Goal: Task Accomplishment & Management: Use online tool/utility

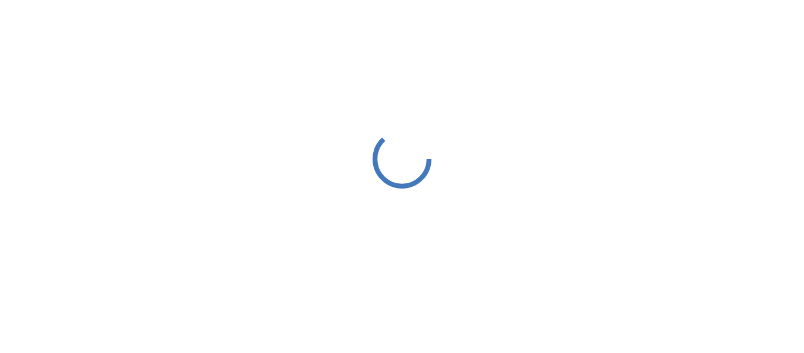
click at [293, 161] on div at bounding box center [402, 158] width 804 height 317
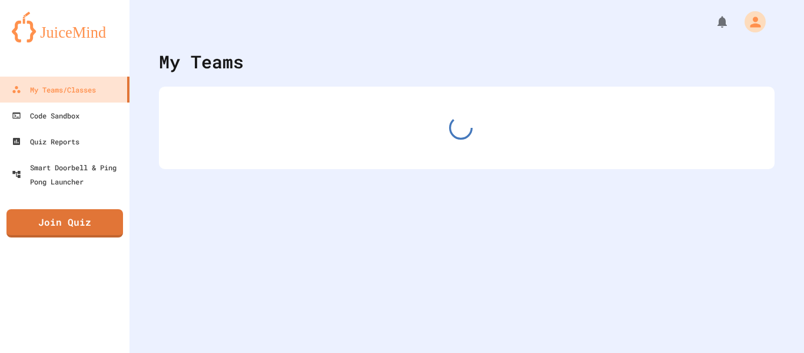
click at [293, 161] on div at bounding box center [467, 128] width 616 height 82
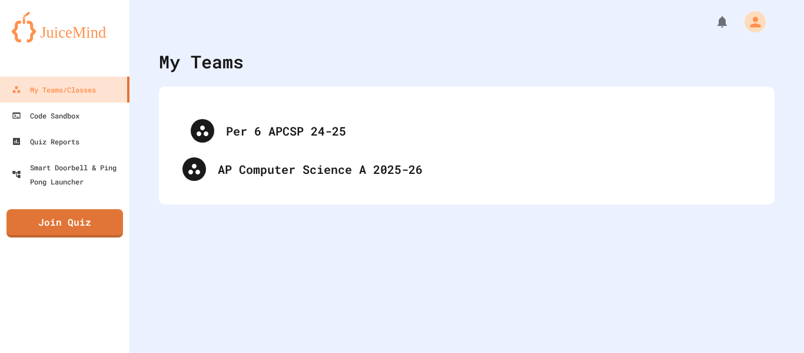
drag, startPoint x: 231, startPoint y: 128, endPoint x: 242, endPoint y: 141, distance: 16.7
click at [242, 141] on div "Per 6 APCSP 24-25 AP Computer Science A 2025-26" at bounding box center [467, 145] width 592 height 94
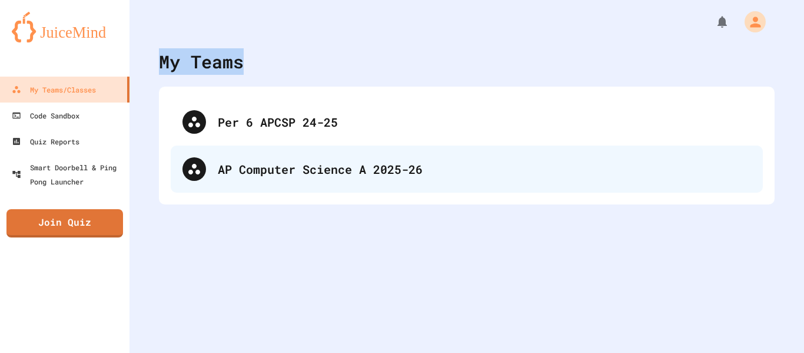
click at [273, 178] on div "AP Computer Science A 2025-26" at bounding box center [467, 168] width 592 height 47
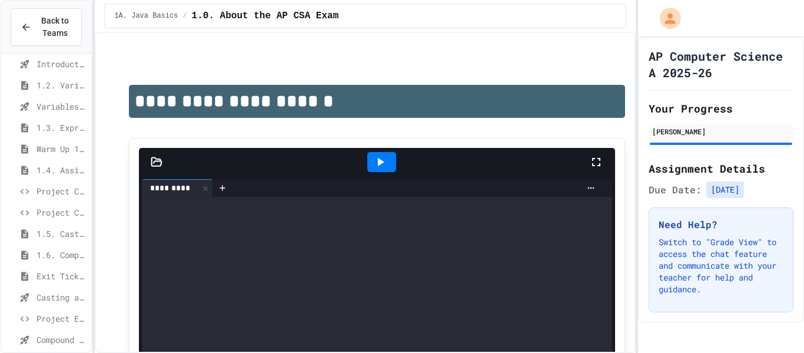
scroll to position [72, 0]
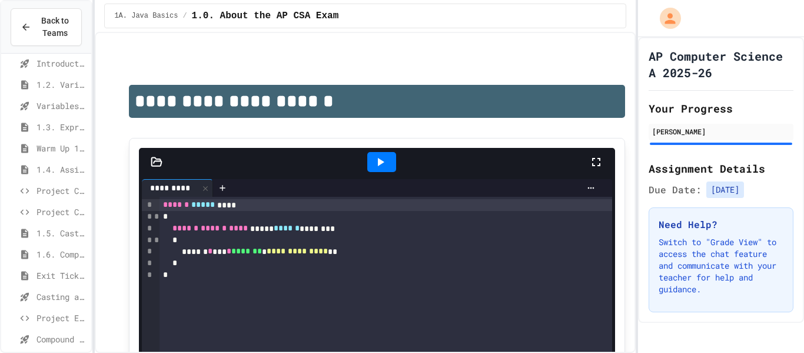
click at [31, 297] on icon at bounding box center [25, 296] width 14 height 11
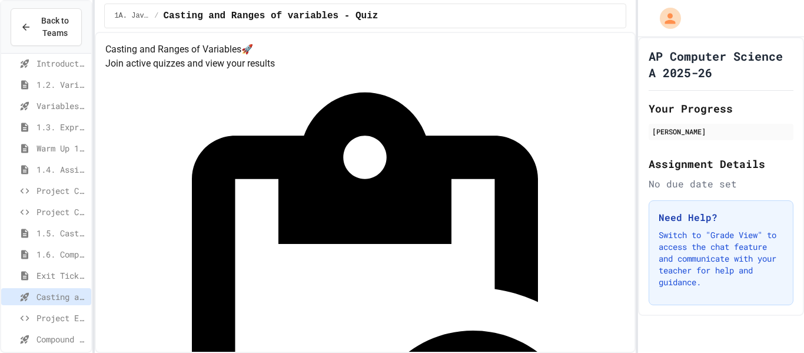
scroll to position [22, 0]
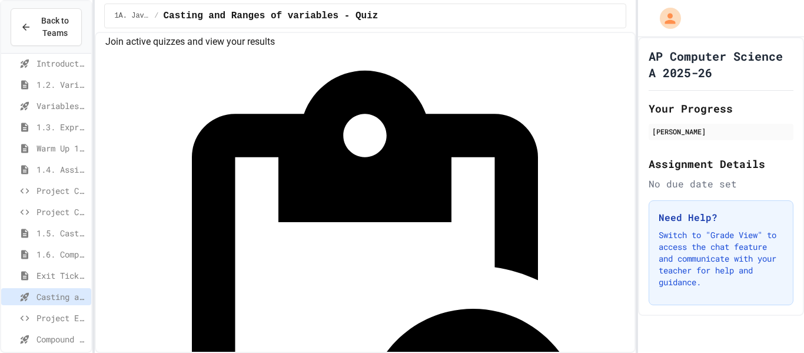
click at [29, 235] on icon at bounding box center [25, 233] width 14 height 11
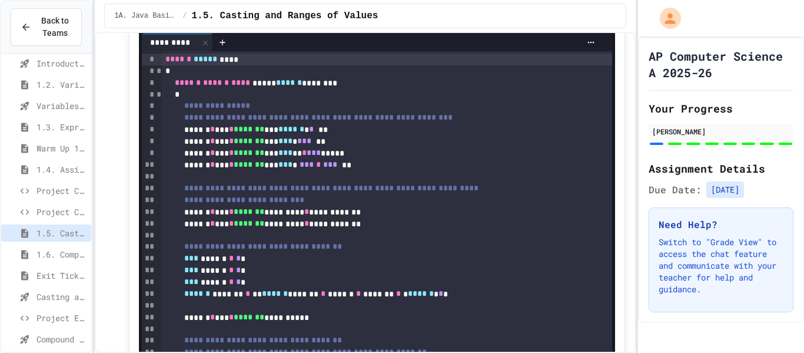
scroll to position [426, 0]
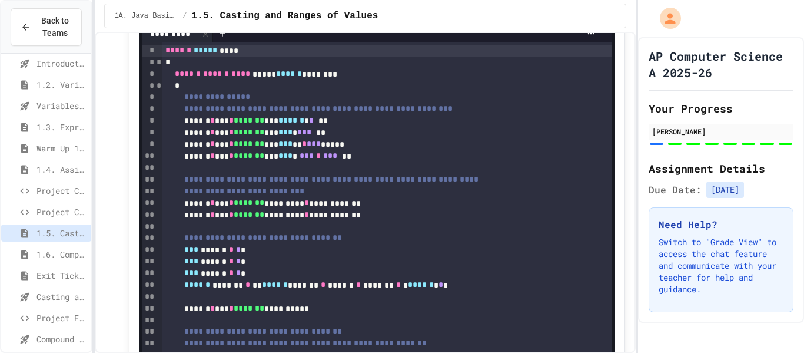
click at [144, 219] on div "**" at bounding box center [149, 215] width 14 height 12
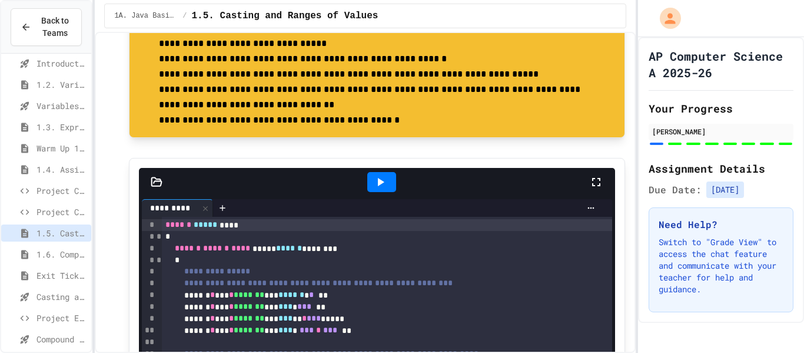
scroll to position [251, 0]
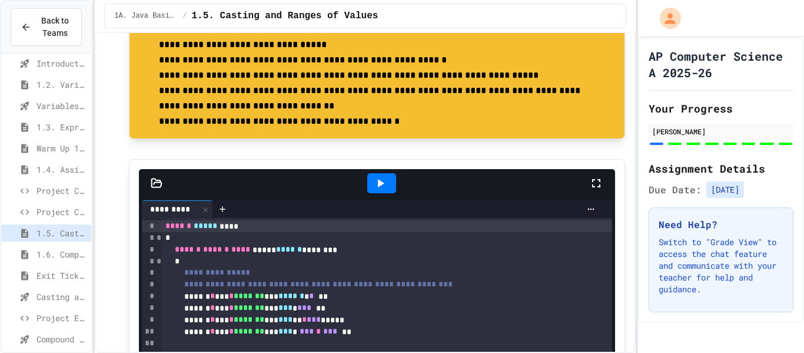
click at [383, 174] on div at bounding box center [381, 183] width 29 height 20
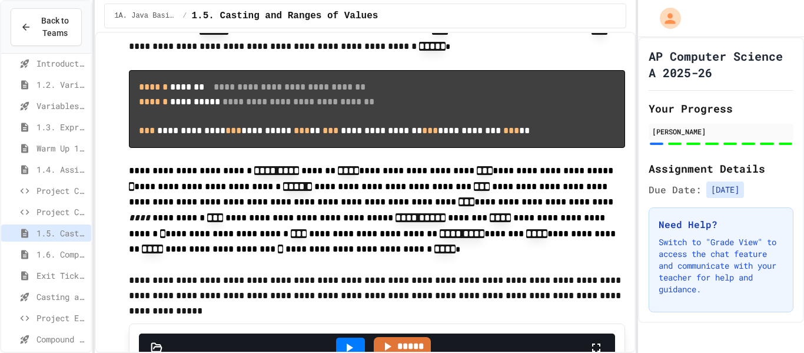
scroll to position [2523, 0]
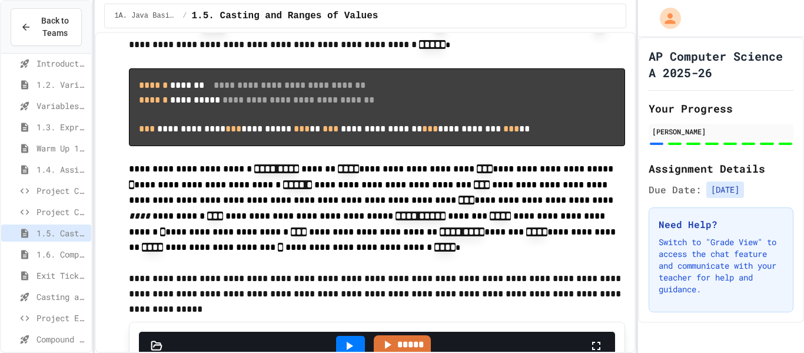
click at [54, 278] on span "Exit Ticket 1.5-1.6" at bounding box center [61, 275] width 50 height 12
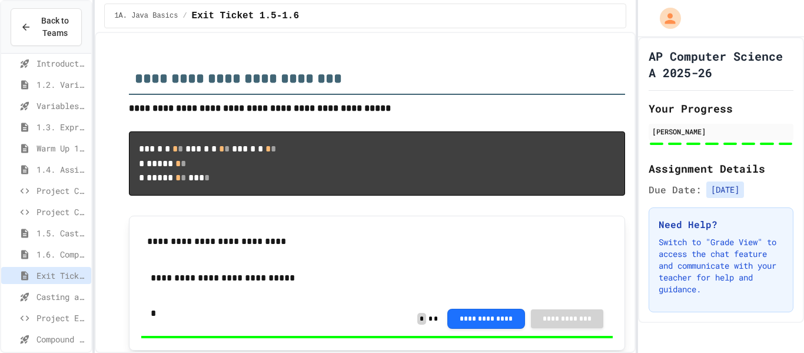
type input "***"
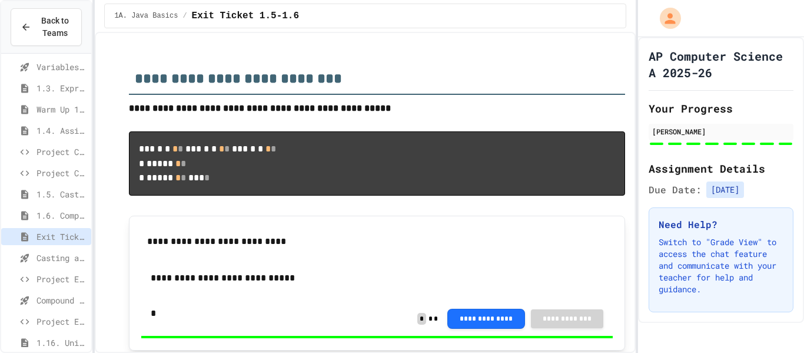
type input "*"
type input "****"
type input "*"
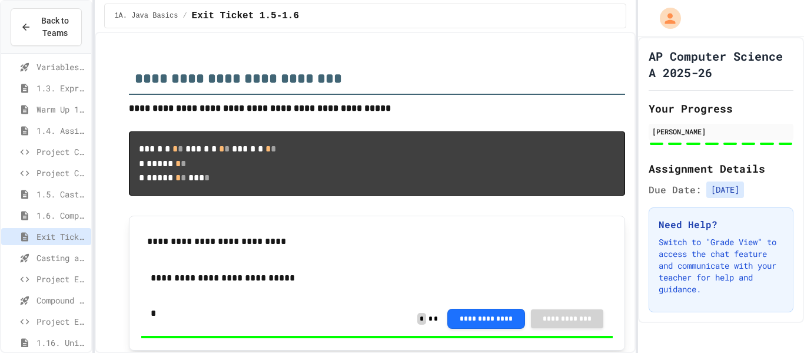
type input "***"
type input "****"
click at [68, 261] on span "Casting and Ranges of variables - Quiz" at bounding box center [61, 257] width 50 height 12
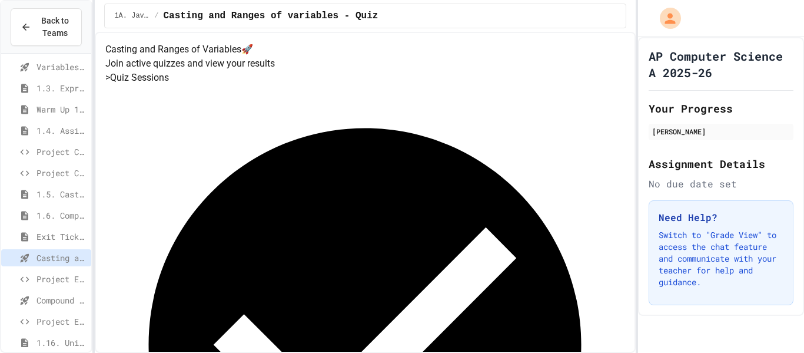
click at [74, 279] on span "Project EmployeePay" at bounding box center [61, 279] width 50 height 12
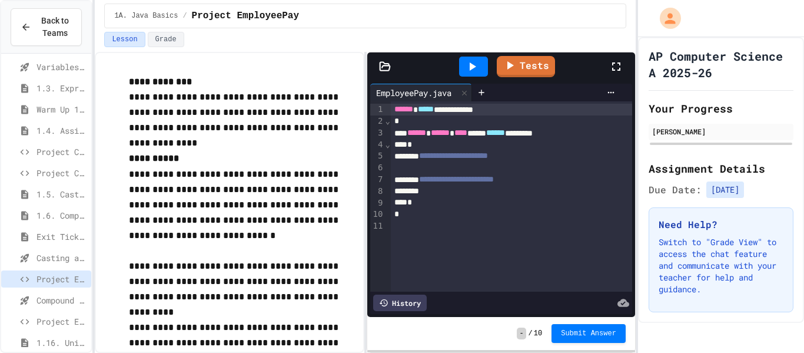
click at [74, 279] on span "Project EmployeePay" at bounding box center [61, 279] width 50 height 12
click at [172, 32] on button "Grade" at bounding box center [166, 39] width 36 height 15
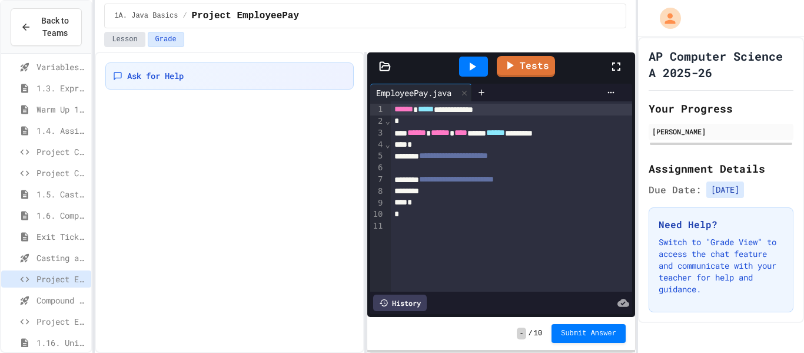
click at [116, 45] on button "Lesson" at bounding box center [124, 39] width 41 height 15
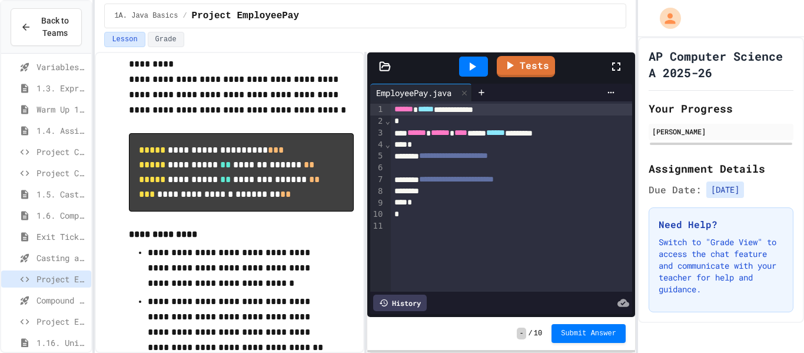
scroll to position [259, 0]
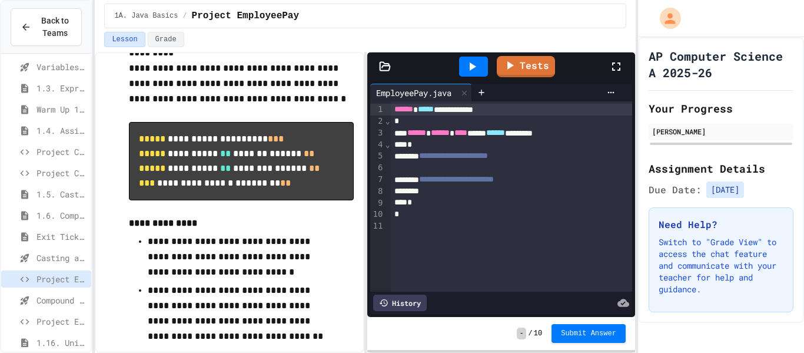
click at [443, 168] on div at bounding box center [512, 168] width 242 height 12
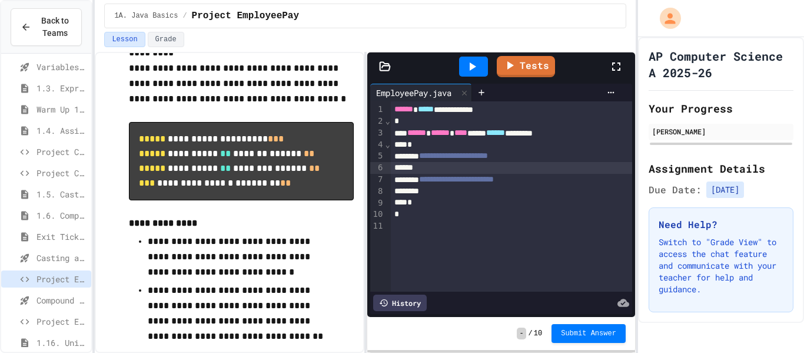
click at [450, 164] on div at bounding box center [512, 168] width 242 height 12
click at [208, 116] on p at bounding box center [241, 114] width 224 height 15
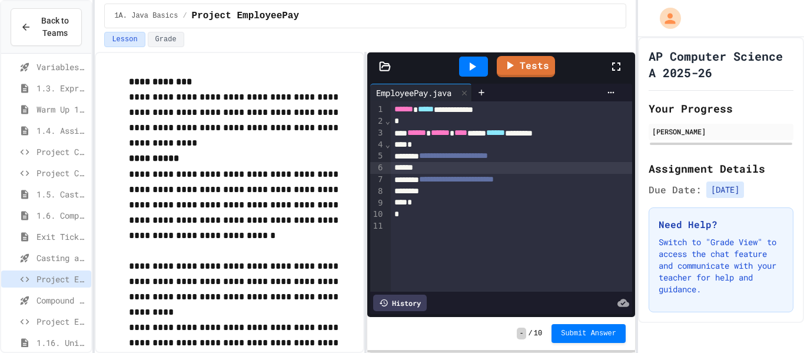
scroll to position [319, 0]
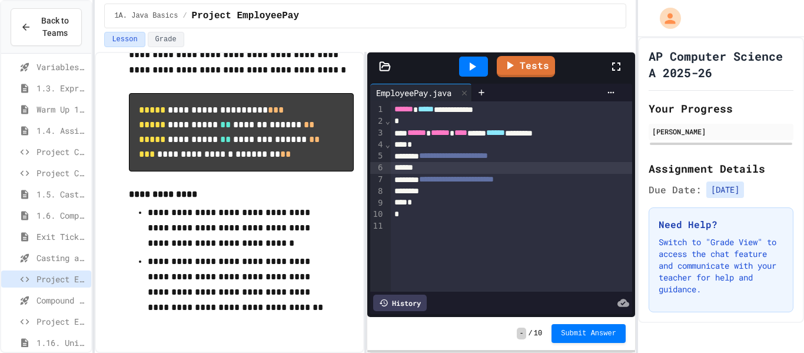
click at [391, 108] on div "**********" at bounding box center [512, 110] width 242 height 12
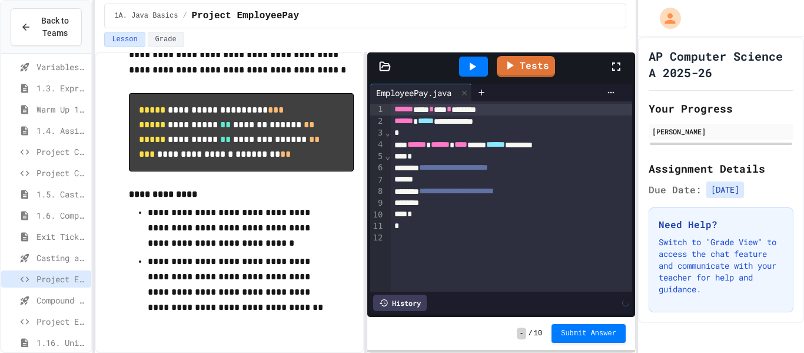
click at [487, 180] on div at bounding box center [512, 180] width 242 height 12
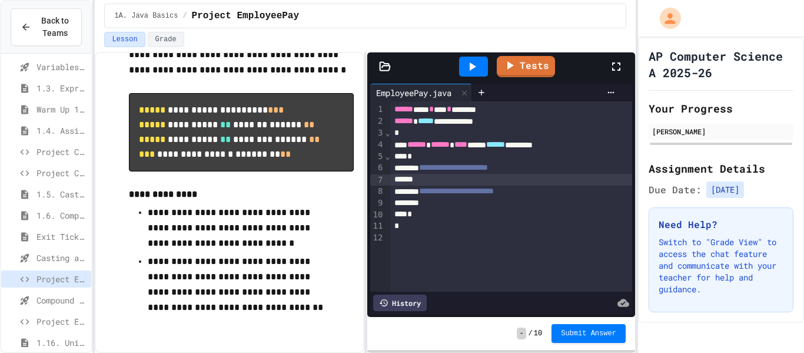
click at [488, 168] on span "**********" at bounding box center [453, 167] width 69 height 8
click at [496, 177] on div at bounding box center [512, 180] width 242 height 12
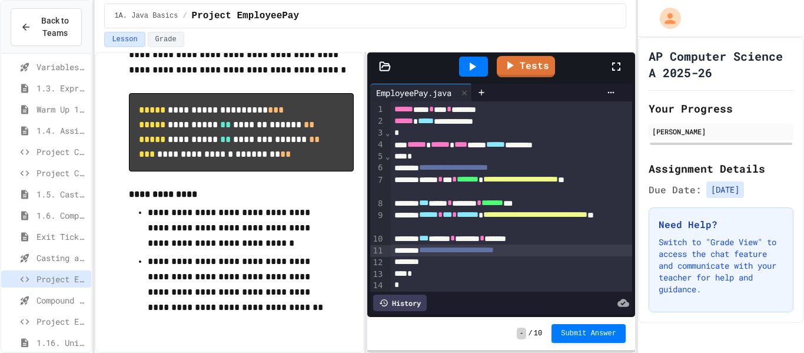
click at [569, 240] on div "*** ***** * ******* * *******" at bounding box center [512, 239] width 242 height 12
click at [429, 204] on span "***" at bounding box center [423, 202] width 9 height 8
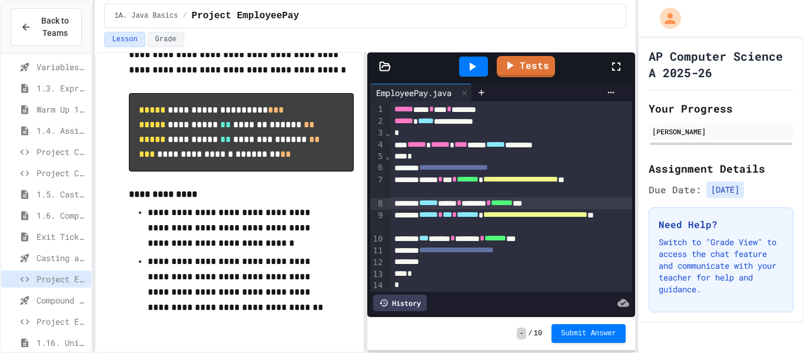
click at [513, 205] on span "*******" at bounding box center [502, 202] width 22 height 8
click at [593, 245] on div "**********" at bounding box center [512, 250] width 242 height 12
click at [595, 238] on div "*** ***** * ******* * ******* ***" at bounding box center [512, 239] width 242 height 12
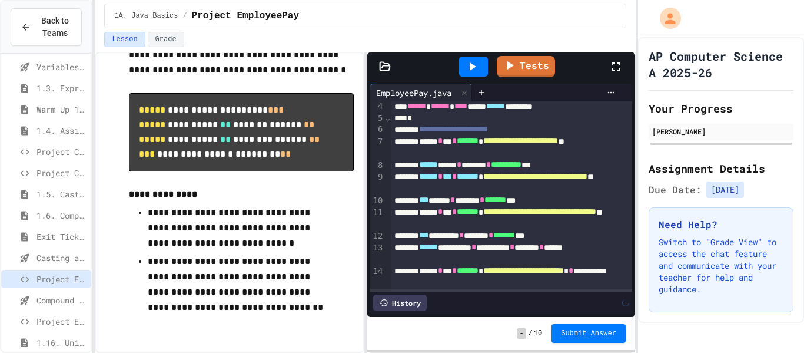
scroll to position [49, 0]
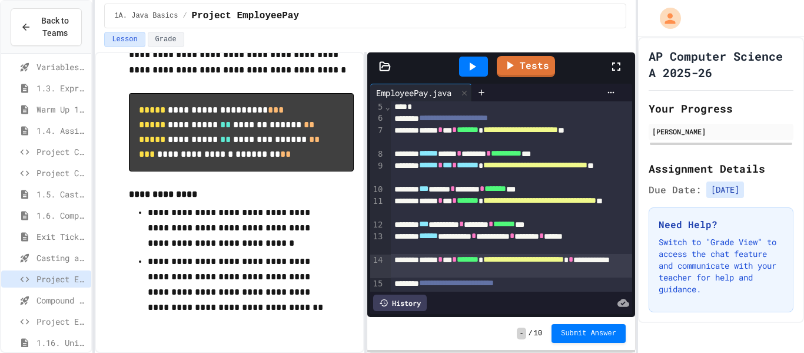
click at [613, 61] on icon at bounding box center [616, 66] width 14 height 14
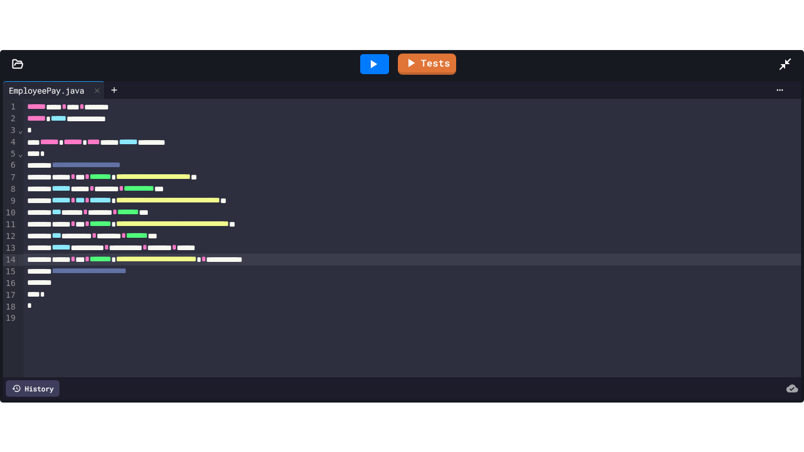
scroll to position [220, 0]
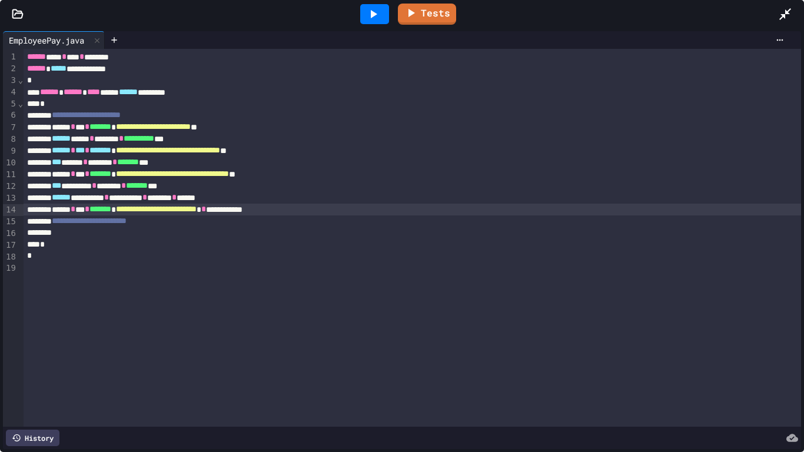
click at [357, 11] on div at bounding box center [374, 14] width 41 height 32
click at [363, 12] on div at bounding box center [374, 14] width 29 height 20
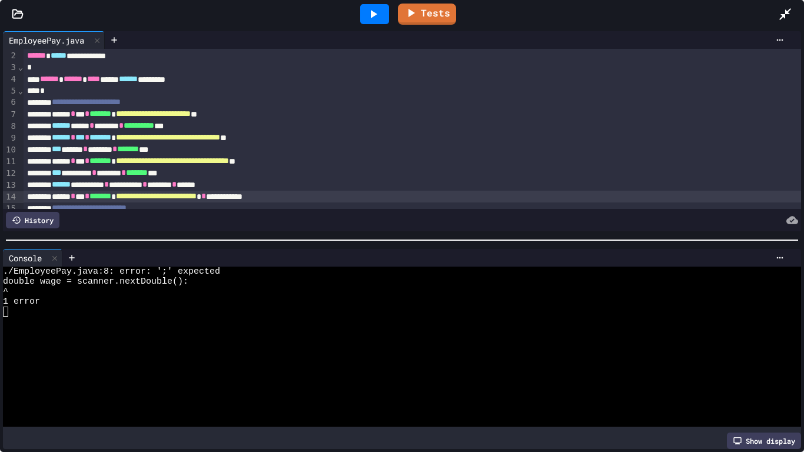
scroll to position [17, 0]
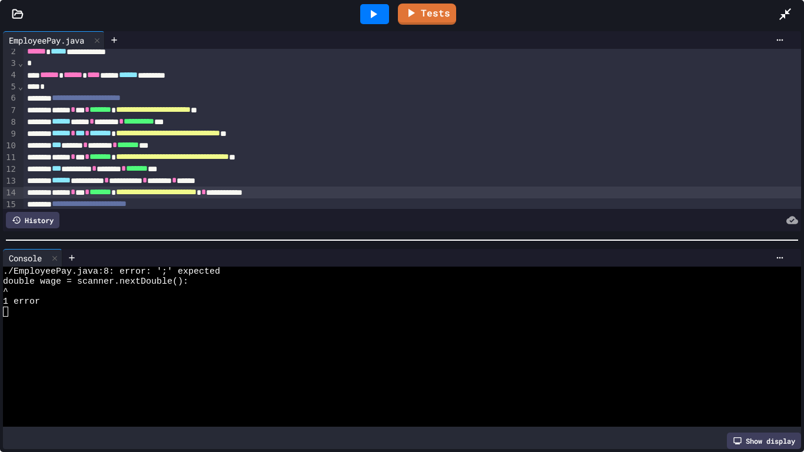
click at [257, 120] on div "**********" at bounding box center [413, 122] width 778 height 12
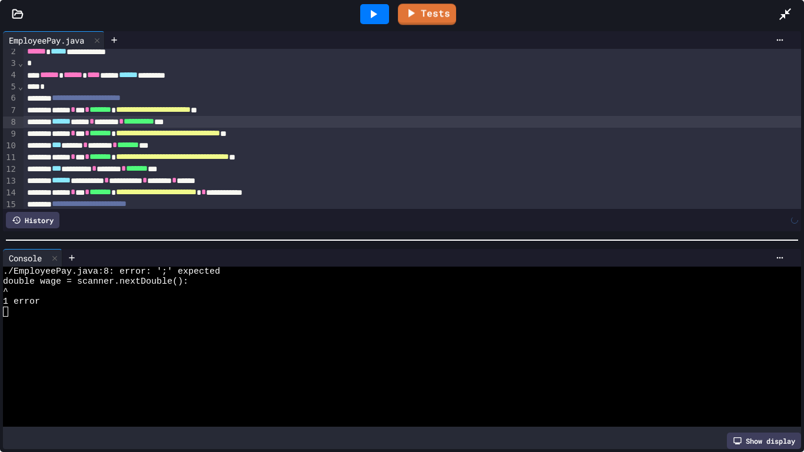
click at [381, 14] on div at bounding box center [374, 14] width 29 height 20
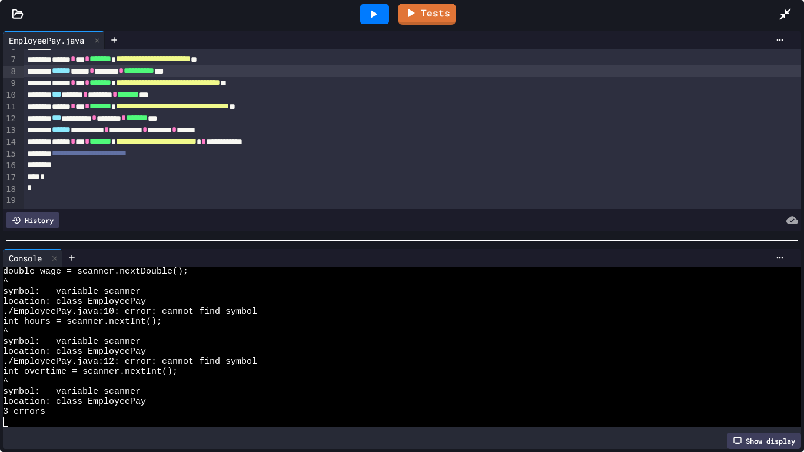
scroll to position [9, 0]
click at [253, 163] on div at bounding box center [413, 166] width 778 height 12
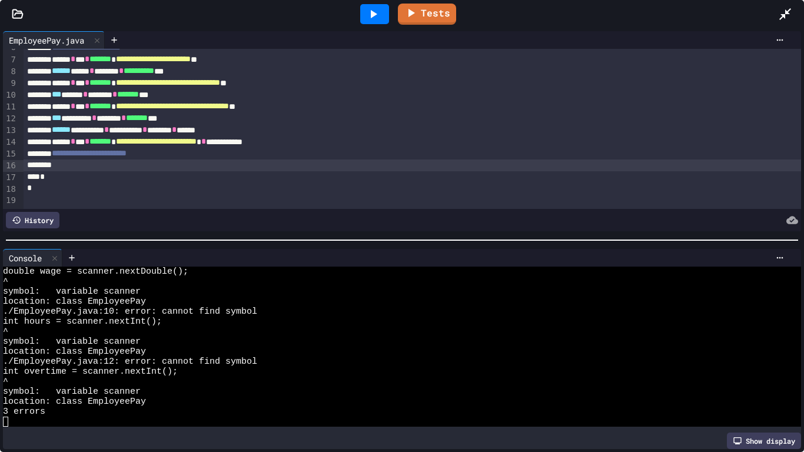
click at [261, 159] on div "**********" at bounding box center [413, 154] width 778 height 12
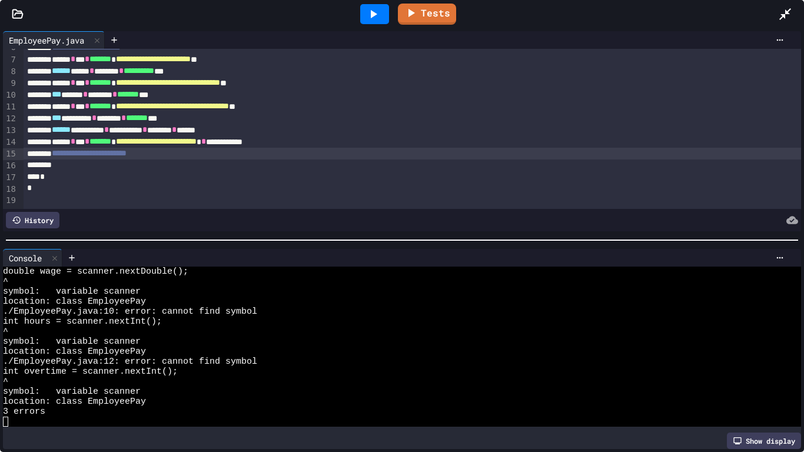
click at [60, 150] on div "**********" at bounding box center [413, 154] width 778 height 12
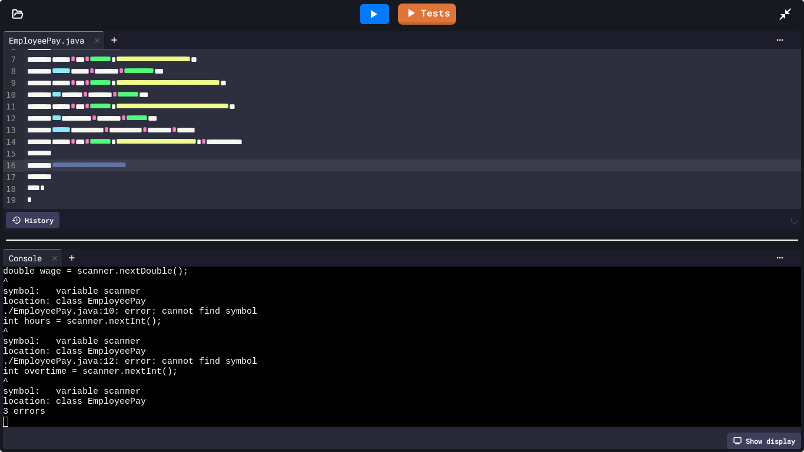
click at [235, 168] on div "**********" at bounding box center [413, 166] width 778 height 12
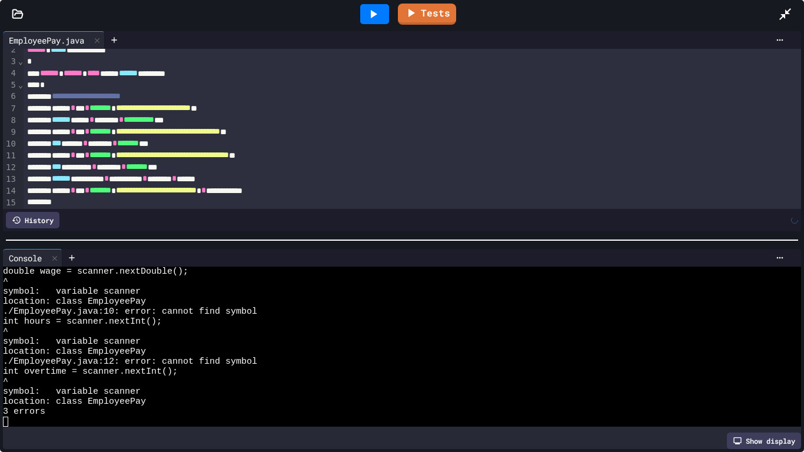
scroll to position [8, 0]
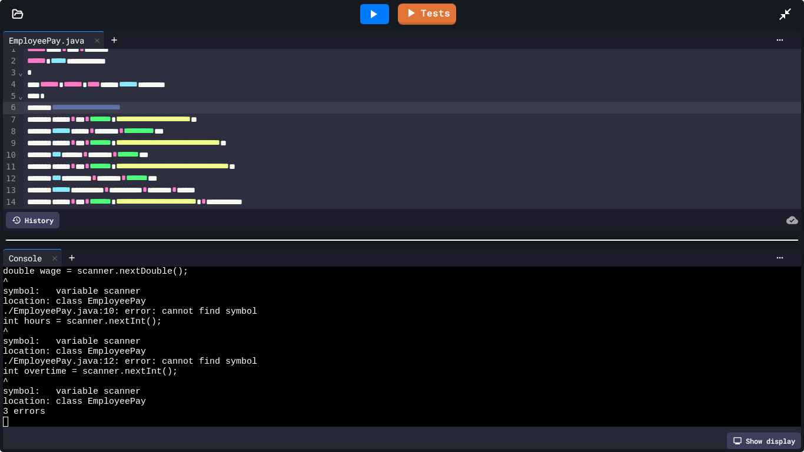
click at [231, 106] on div "**********" at bounding box center [413, 108] width 778 height 12
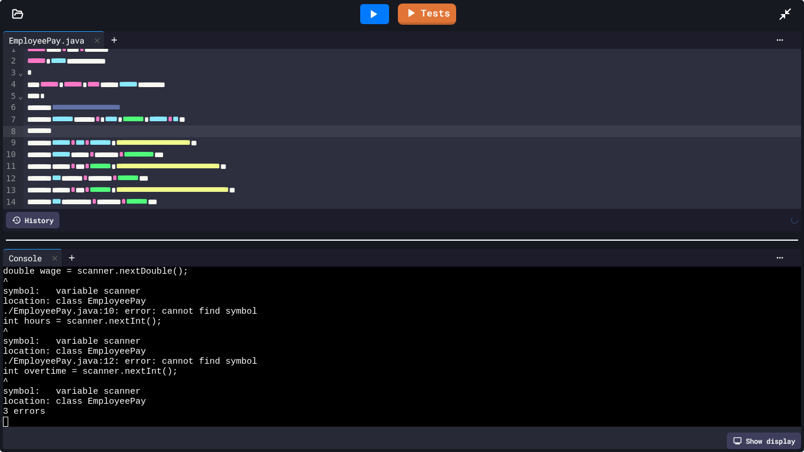
click at [366, 17] on icon at bounding box center [373, 14] width 14 height 14
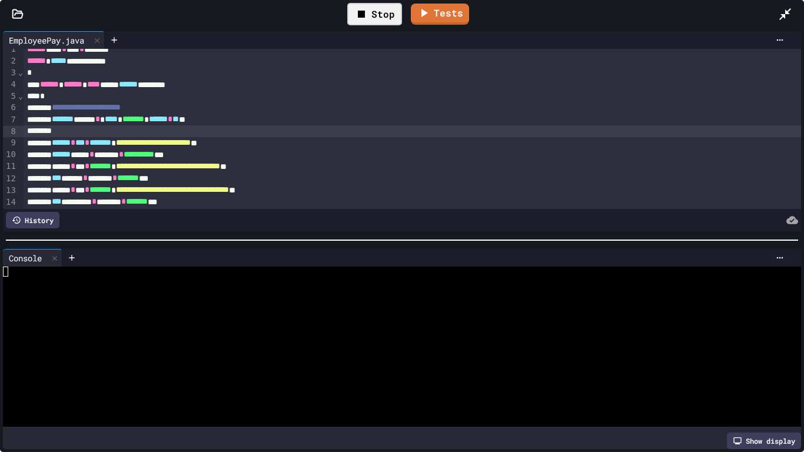
scroll to position [0, 0]
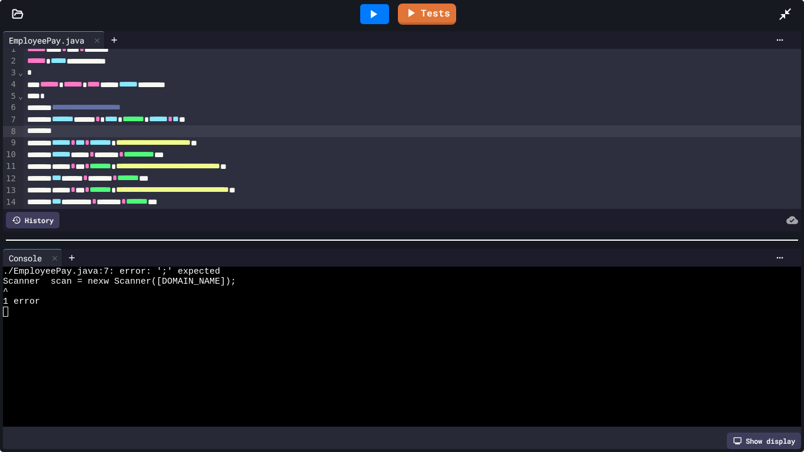
click at [118, 121] on span "****" at bounding box center [111, 119] width 13 height 8
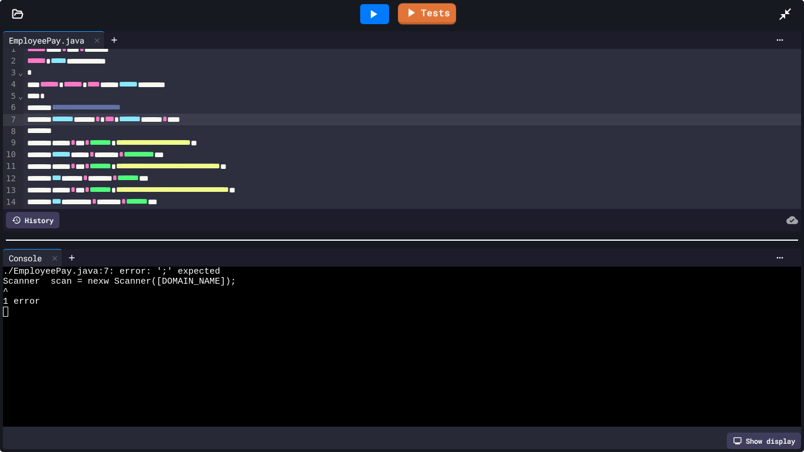
click at [386, 15] on div at bounding box center [374, 14] width 29 height 20
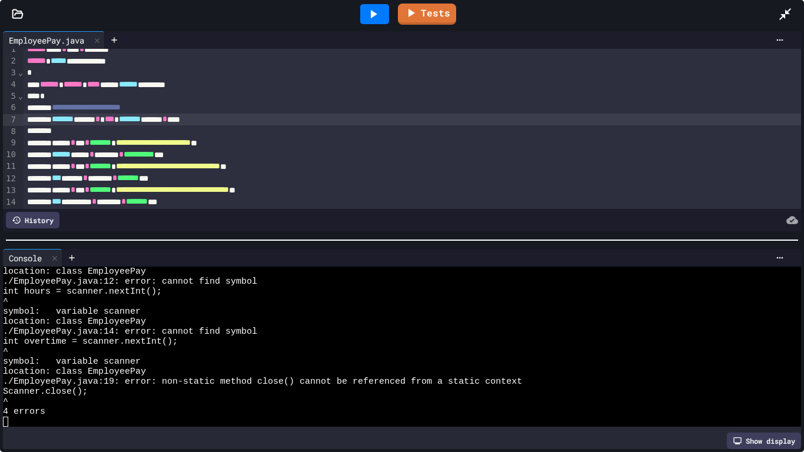
scroll to position [114, 0]
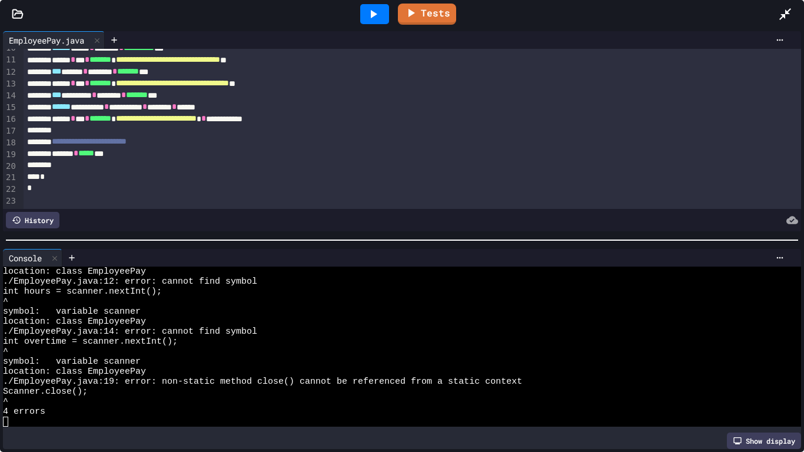
click at [275, 157] on div "******* * ***** ***" at bounding box center [413, 154] width 778 height 12
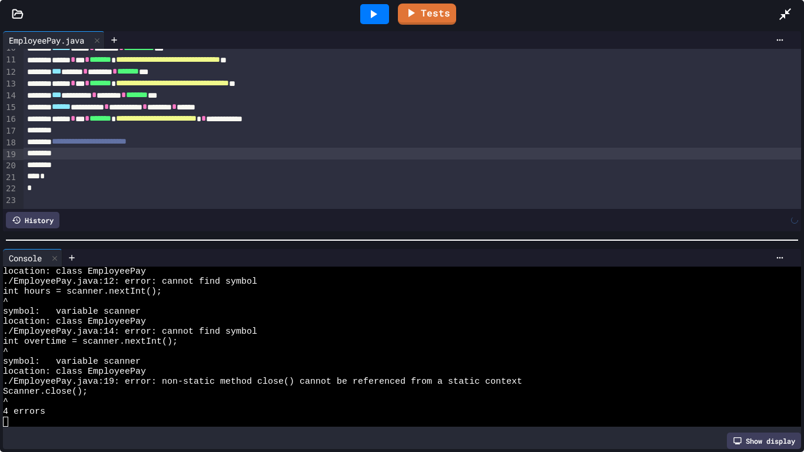
click at [374, 8] on icon at bounding box center [373, 14] width 14 height 14
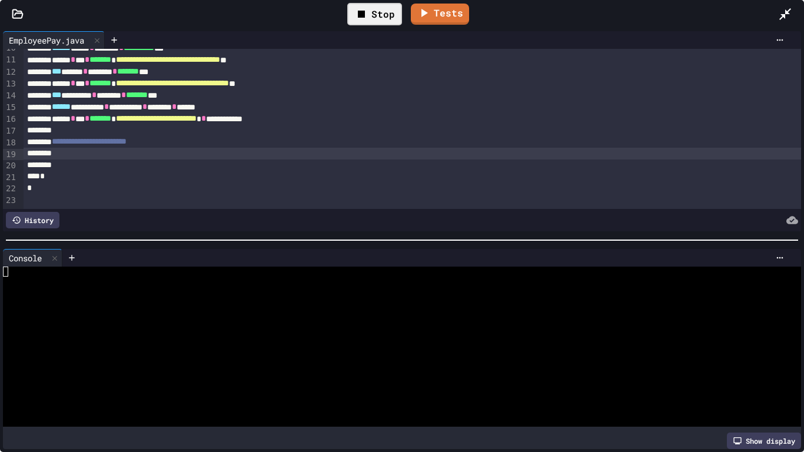
scroll to position [10, 0]
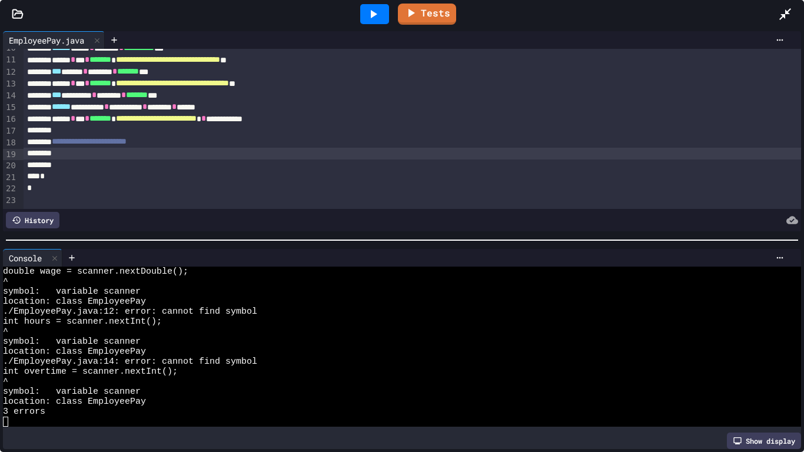
click at [222, 160] on div at bounding box center [413, 166] width 778 height 12
click at [380, 15] on icon at bounding box center [373, 14] width 14 height 14
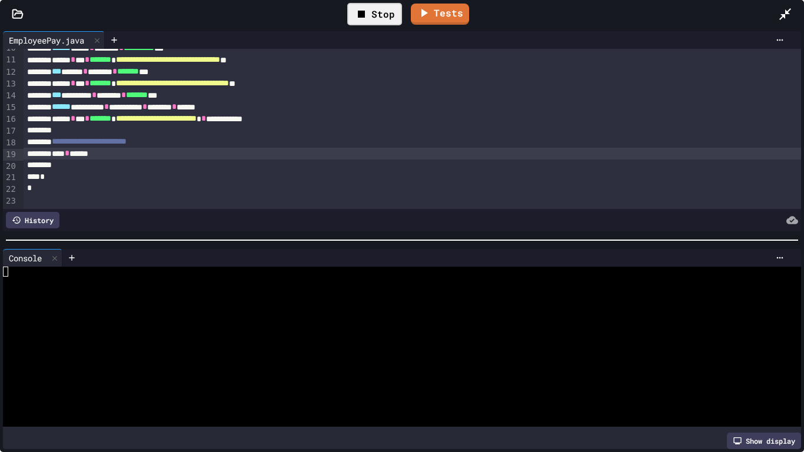
scroll to position [0, 0]
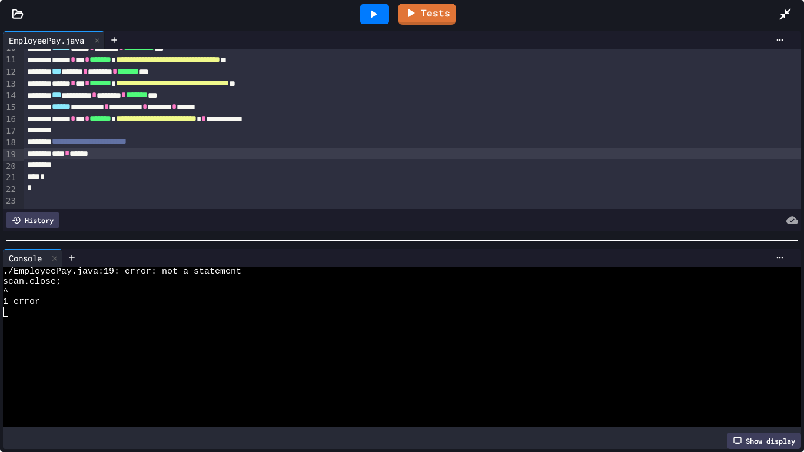
click at [114, 157] on div "**** * ******" at bounding box center [413, 154] width 778 height 12
click at [373, 22] on div at bounding box center [374, 14] width 29 height 20
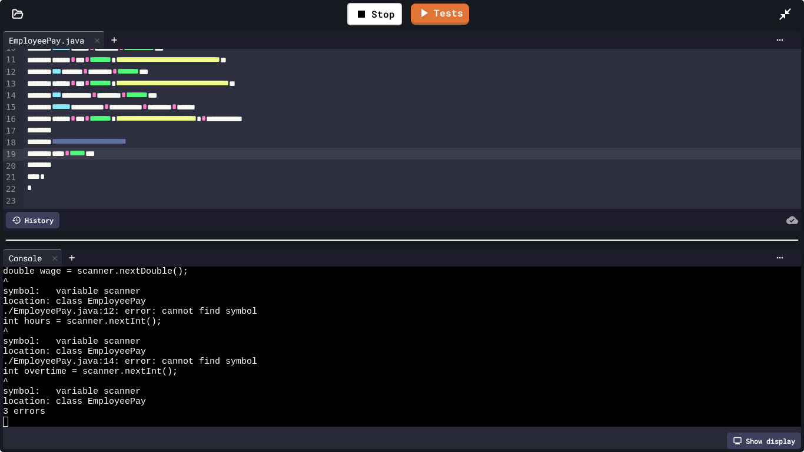
scroll to position [10, 0]
click at [164, 96] on div "*** ******** * ******* * ******* ***" at bounding box center [413, 95] width 778 height 12
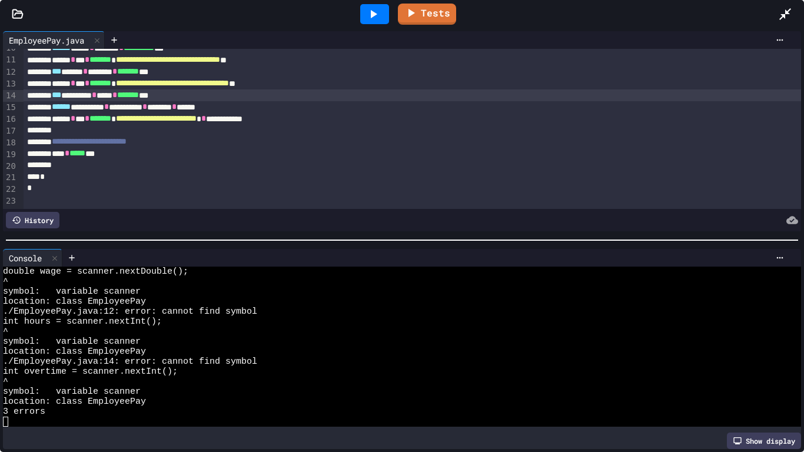
click at [147, 72] on div "*** ***** * ******* * ******* ***" at bounding box center [413, 72] width 778 height 12
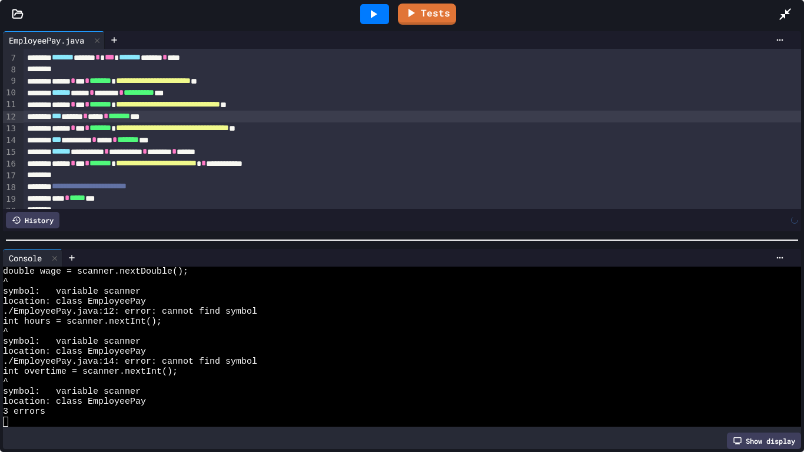
scroll to position [67, 0]
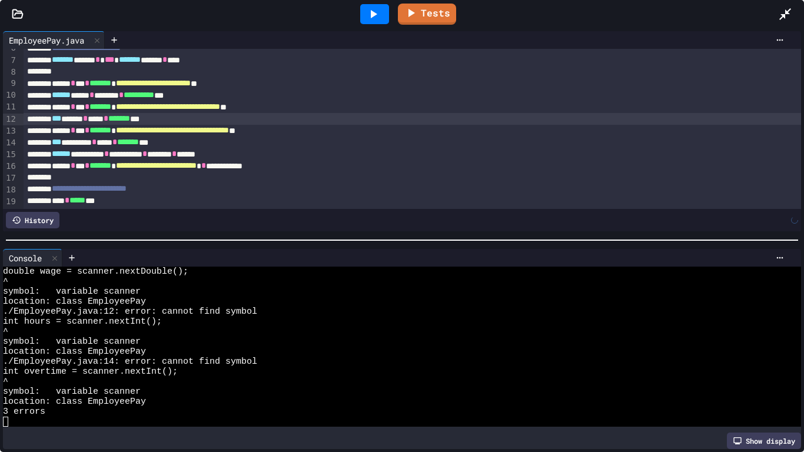
click at [156, 95] on div "**********" at bounding box center [413, 95] width 778 height 12
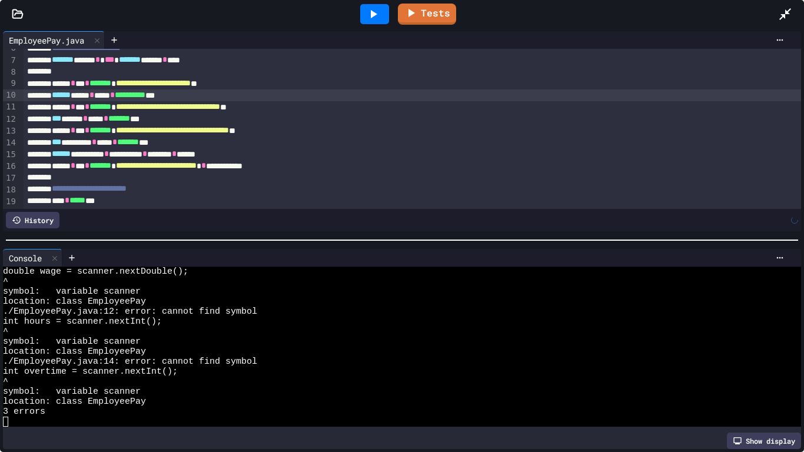
click at [374, 13] on icon at bounding box center [374, 14] width 6 height 8
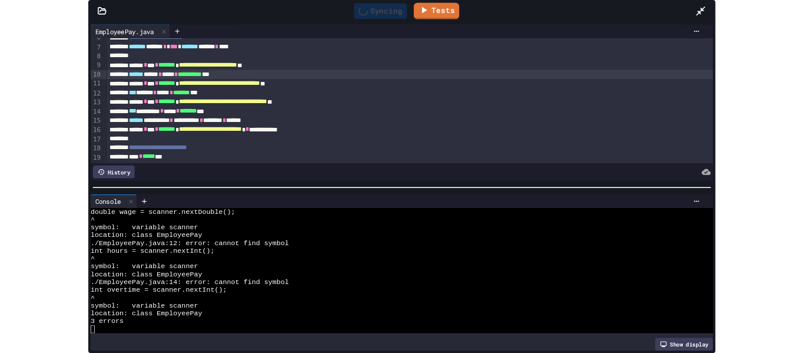
scroll to position [0, 0]
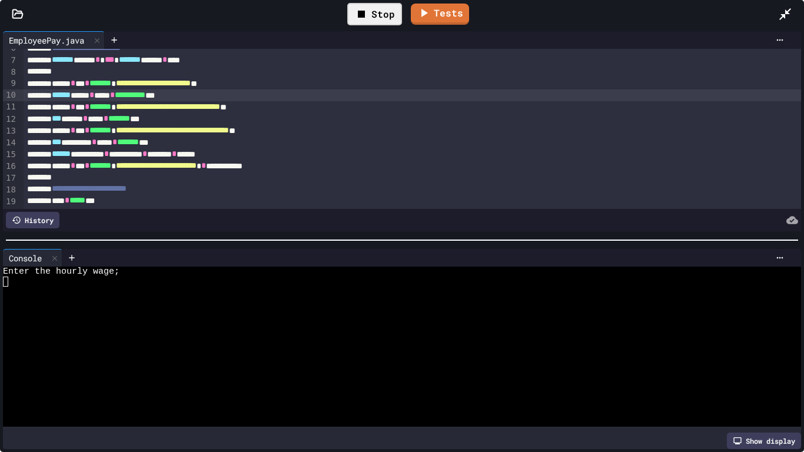
click at [160, 267] on div "Enter the hourly wage;" at bounding box center [397, 272] width 789 height 10
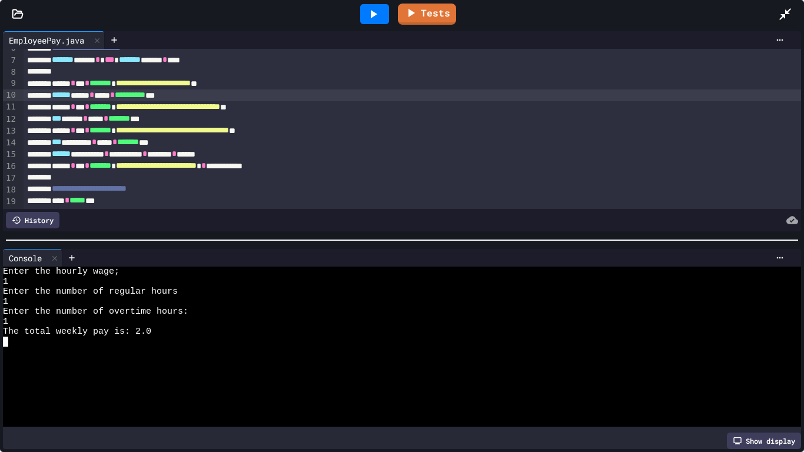
click at [237, 157] on div "****** ********* * ********* * ****** * *****" at bounding box center [413, 154] width 778 height 12
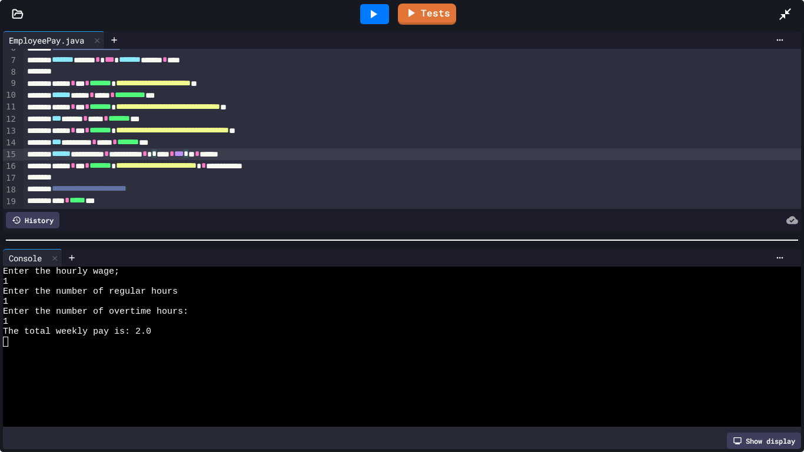
click at [273, 158] on div "****** ********* * ********* * * **** * *** * * * *****" at bounding box center [413, 154] width 778 height 12
click at [277, 155] on div "****** ********* * ********* * ***** * *** ** * *****" at bounding box center [413, 154] width 778 height 12
click at [378, 9] on icon at bounding box center [373, 14] width 14 height 14
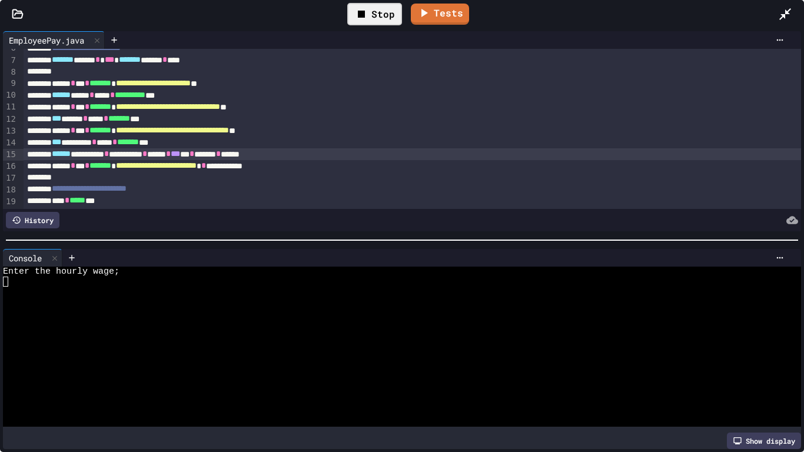
click at [263, 307] on div at bounding box center [397, 312] width 789 height 10
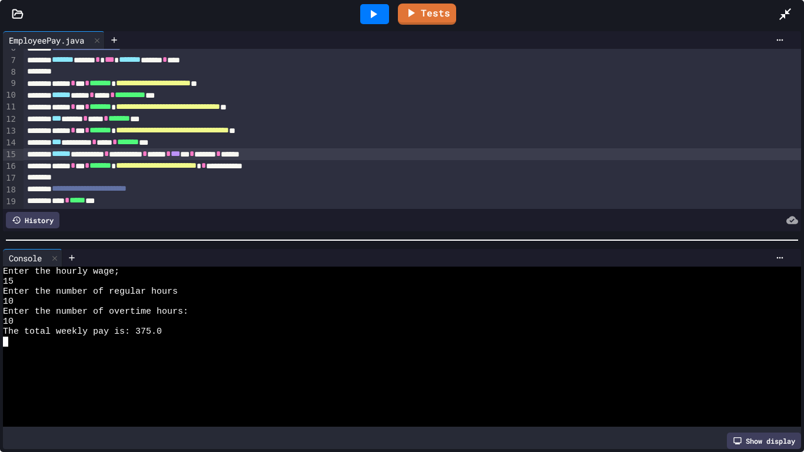
click at [380, 7] on icon at bounding box center [373, 14] width 14 height 14
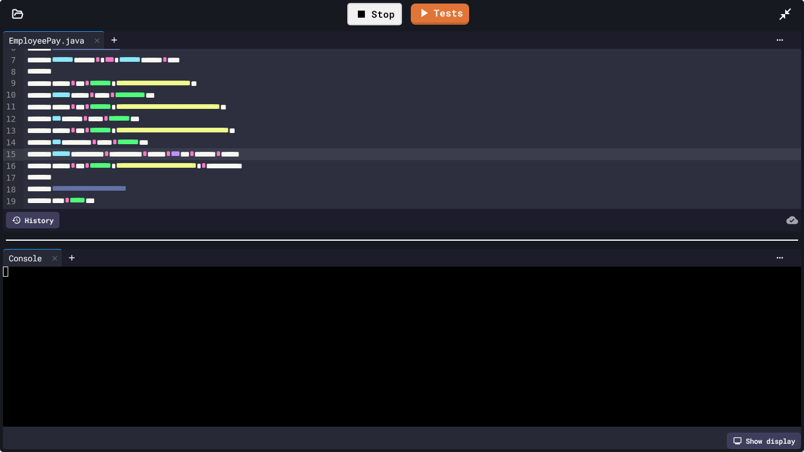
click at [347, 308] on div at bounding box center [397, 312] width 789 height 10
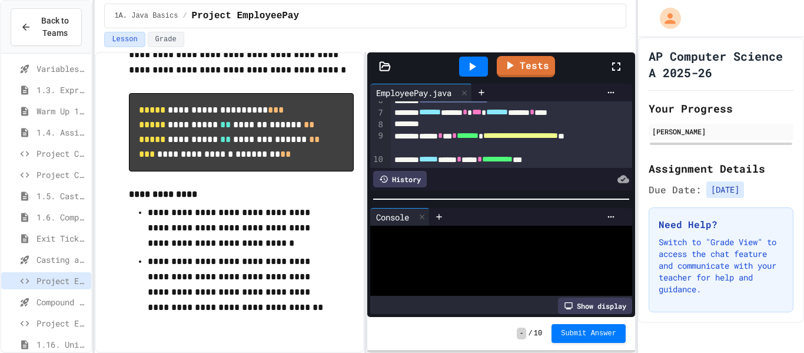
scroll to position [10, 0]
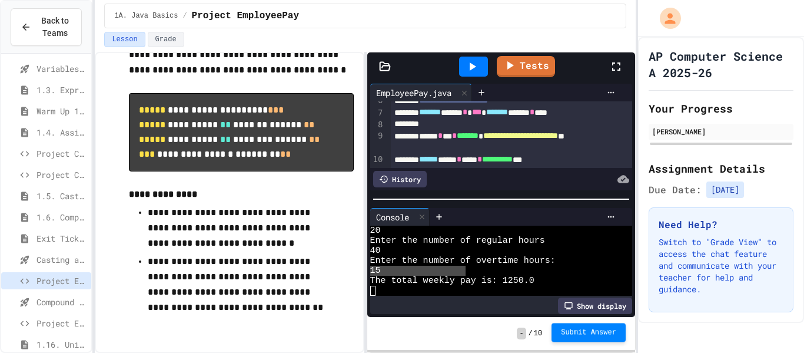
click at [601, 330] on span "Submit Answer" at bounding box center [588, 331] width 55 height 9
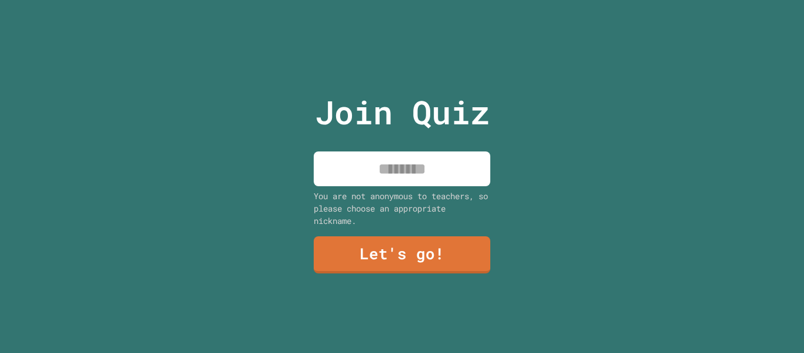
click at [457, 175] on input at bounding box center [402, 168] width 177 height 35
type input "******"
click at [364, 251] on link "Let's go!" at bounding box center [402, 254] width 177 height 37
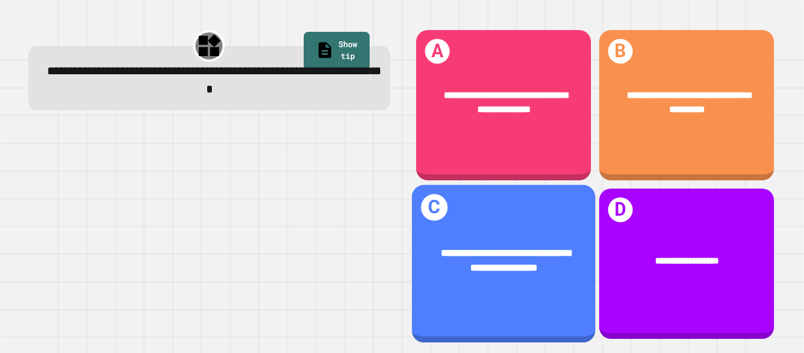
click at [541, 275] on div "**********" at bounding box center [504, 260] width 144 height 30
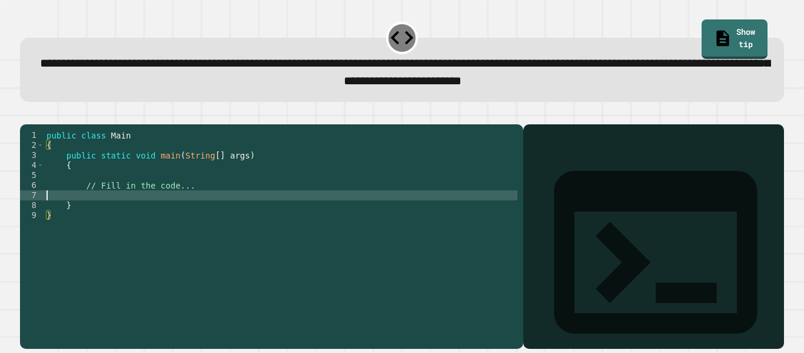
click at [183, 208] on div "public class Main { public static void main ( String [ ] args ) { // Fill in th…" at bounding box center [280, 230] width 473 height 200
click at [183, 209] on div "public class Main { public static void main ( String [ ] args ) { // Fill in th…" at bounding box center [280, 230] width 473 height 200
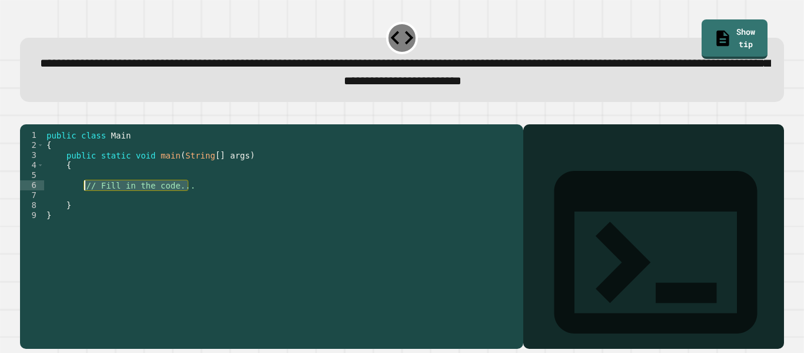
drag, startPoint x: 188, startPoint y: 202, endPoint x: 80, endPoint y: 198, distance: 108.4
click at [80, 198] on div "public class Main { public static void main ( String [ ] args ) { // Fill in th…" at bounding box center [280, 230] width 473 height 200
type textarea "**********"
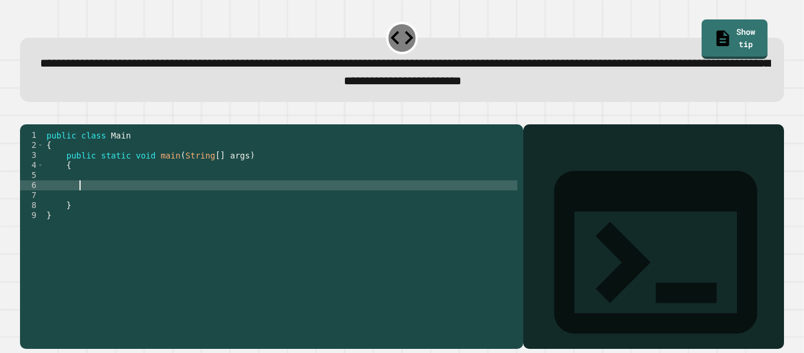
scroll to position [0, 4]
type textarea "**"
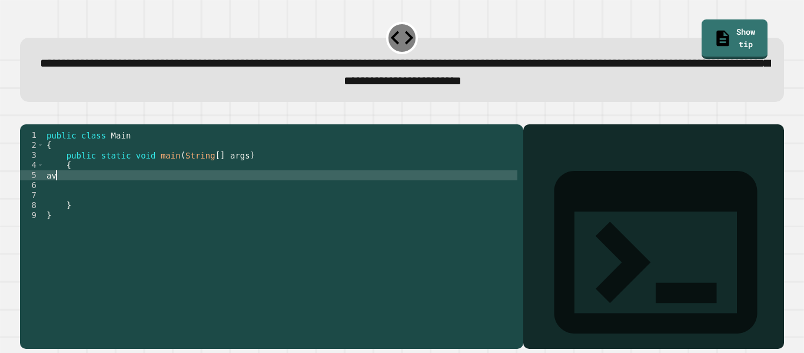
scroll to position [0, 0]
type textarea "*"
click at [335, 195] on div "public class Main { public static void main ( String [ ] args ) { averagge = ( …" at bounding box center [280, 230] width 473 height 200
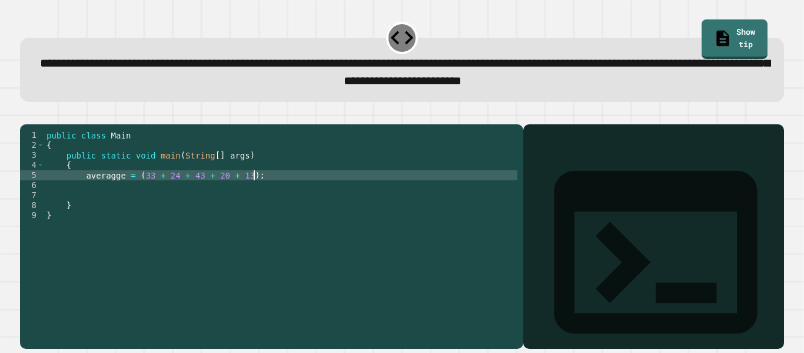
click at [101, 191] on div "public class Main { public static void main ( String [ ] args ) { averagge = ( …" at bounding box center [280, 230] width 473 height 200
type textarea "**********"
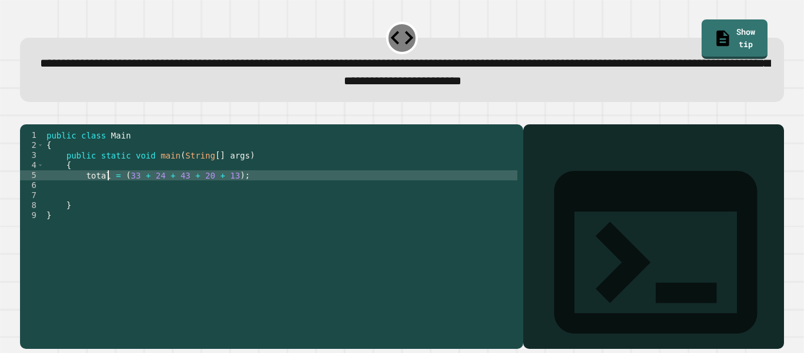
click at [285, 204] on div "public class Main { public static void main ( String [ ] args ) { total = ( 33 …" at bounding box center [280, 230] width 473 height 200
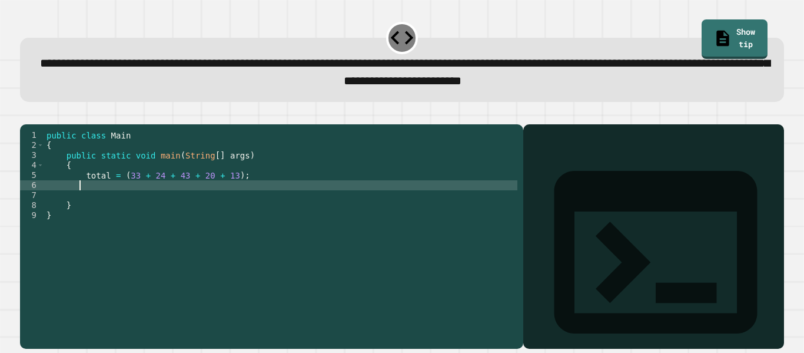
click at [292, 195] on div "public class Main { public static void main ( String [ ] args ) { total = ( 33 …" at bounding box center [280, 230] width 473 height 200
type textarea "**********"
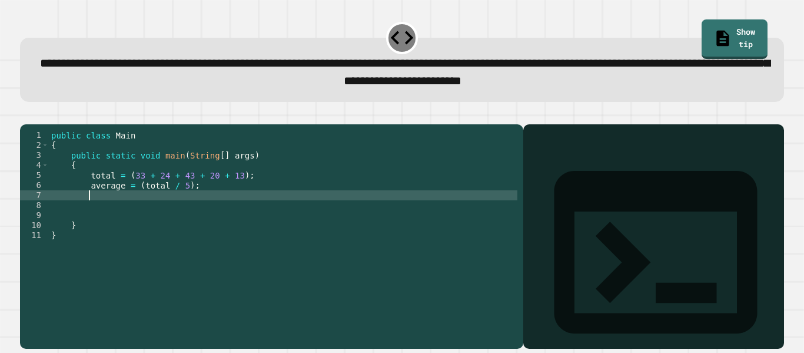
scroll to position [0, 4]
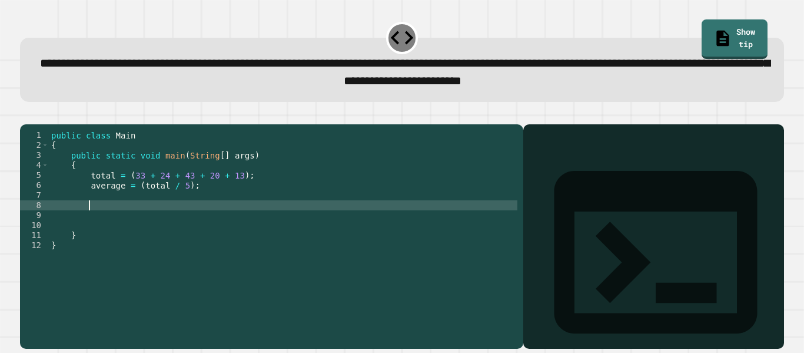
type textarea "*"
type textarea "**********"
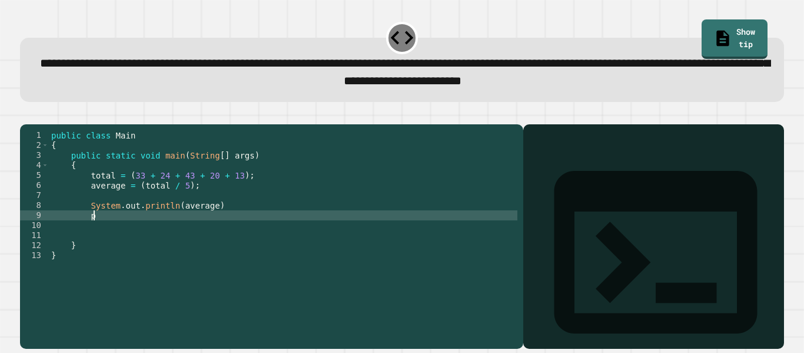
type textarea "*"
click at [91, 191] on div "public class Main { public static void main ( String [ ] args ) { total = ( 33 …" at bounding box center [283, 230] width 469 height 200
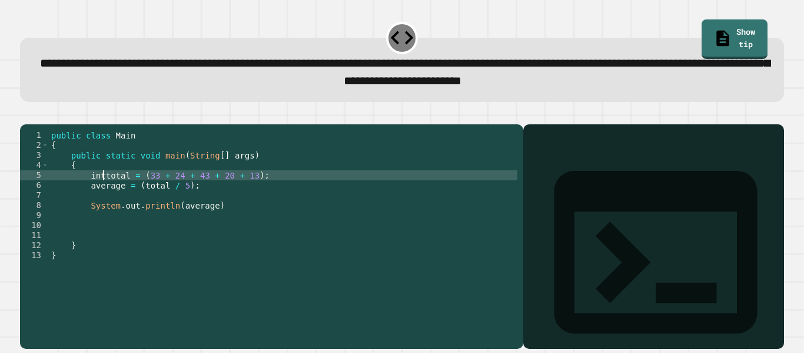
scroll to position [0, 8]
click at [87, 206] on div "public class Main { public static void main ( String [ ] args ) { int total = (…" at bounding box center [283, 230] width 469 height 200
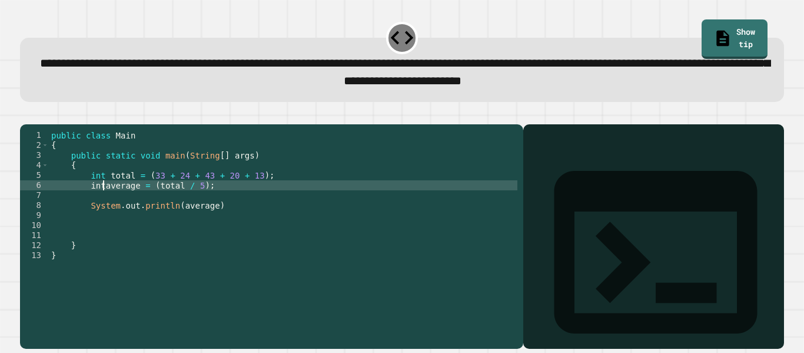
type textarea "**********"
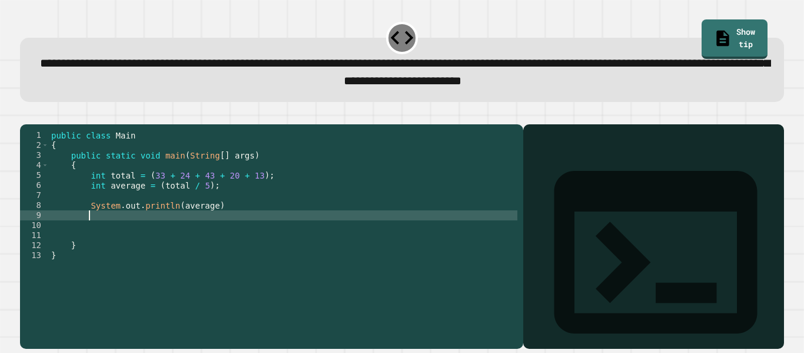
click at [111, 231] on div "public class Main { public static void main ( String [ ] args ) { int total = (…" at bounding box center [283, 230] width 469 height 200
type textarea "*"
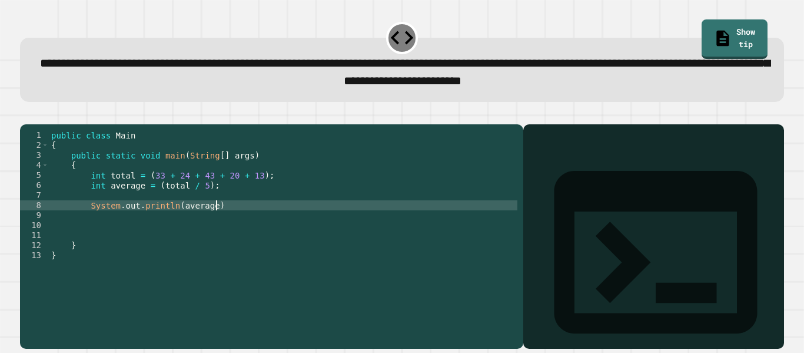
click at [234, 223] on div "public class Main { public static void main ( String [ ] args ) { int total = (…" at bounding box center [283, 230] width 469 height 200
type textarea "**********"
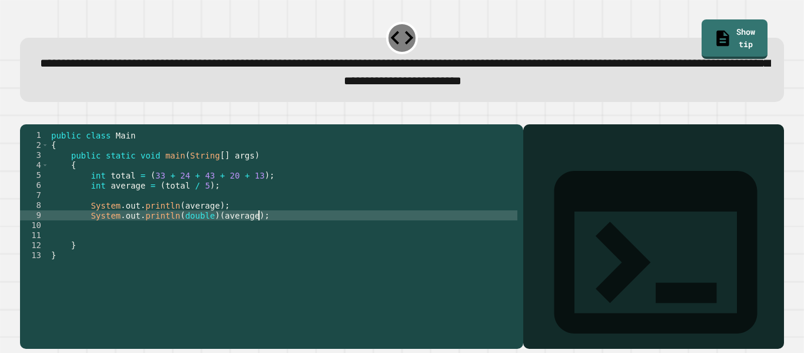
scroll to position [0, 25]
click at [26, 115] on button "button" at bounding box center [26, 115] width 0 height 0
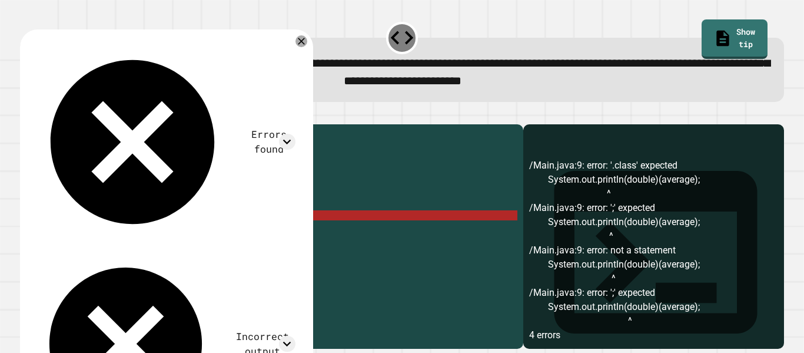
click at [174, 235] on div "public class Main { public static void main ( String [ ] args ) { int total = (…" at bounding box center [283, 230] width 469 height 200
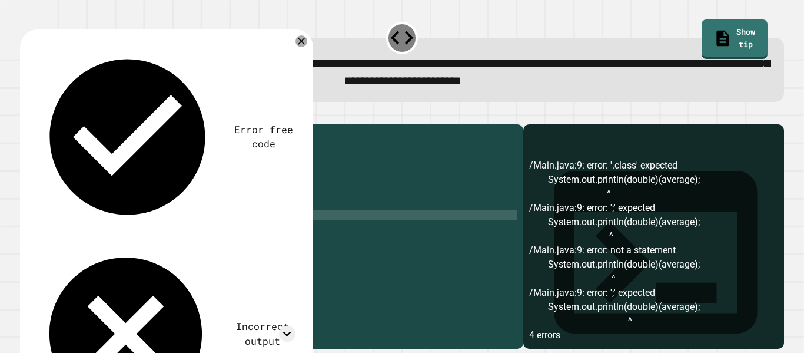
scroll to position [0, 16]
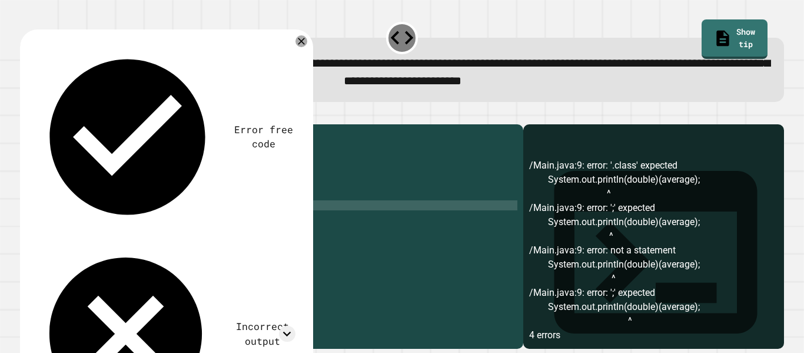
click at [26, 115] on button "button" at bounding box center [26, 115] width 0 height 0
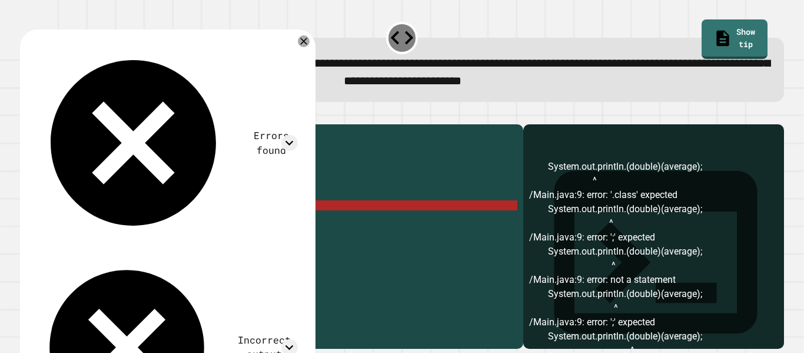
scroll to position [95, 0]
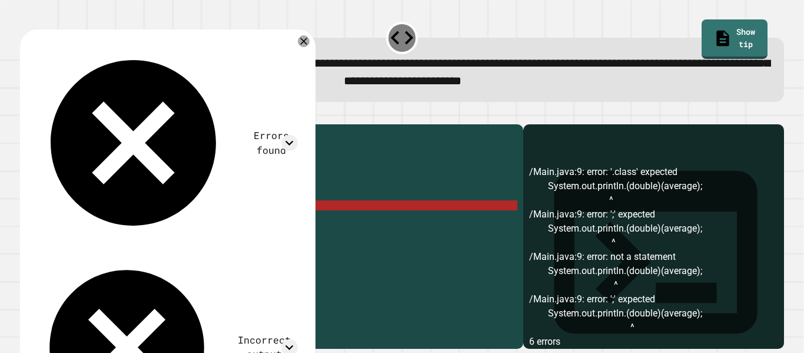
click at [214, 232] on div "public class Main { public static void main ( String [ ] args ) { int total = (…" at bounding box center [283, 230] width 469 height 200
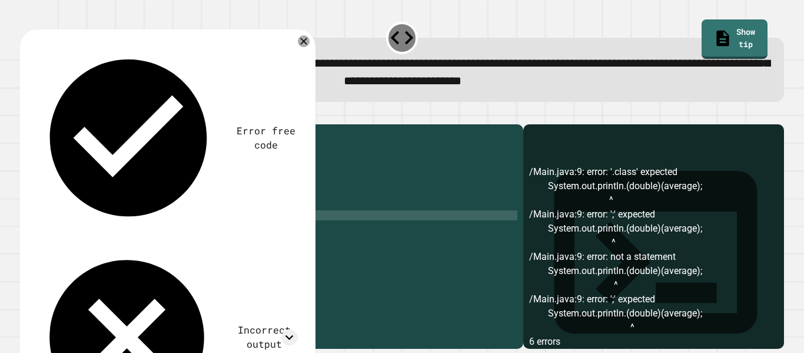
click at [37, 124] on icon "button" at bounding box center [34, 122] width 6 height 8
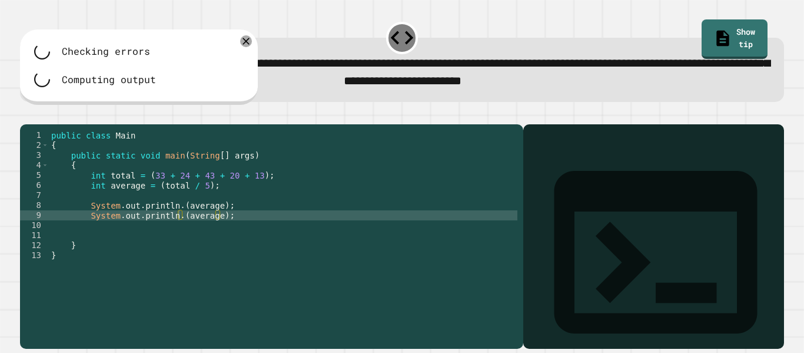
scroll to position [0, 0]
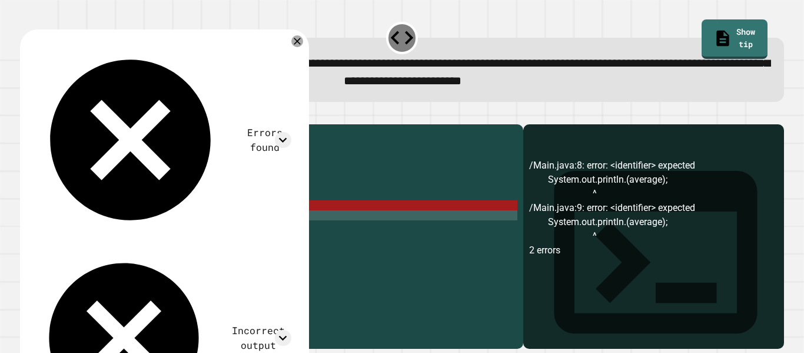
click at [301, 43] on icon at bounding box center [297, 41] width 7 height 7
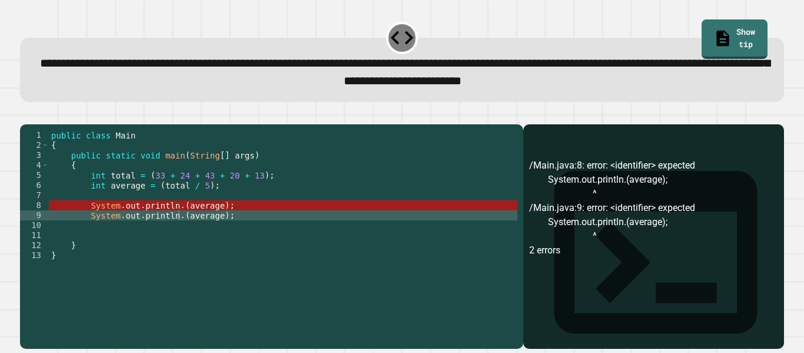
click at [84, 238] on div "public class Main { public static void main ( String [ ] args ) { int total = (…" at bounding box center [283, 230] width 469 height 200
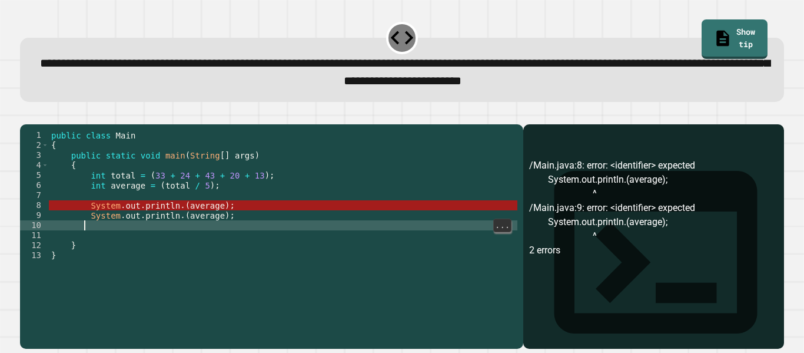
scroll to position [0, 4]
click at [87, 231] on div "public class Main { public static void main ( String [ ] args ) { int total = (…" at bounding box center [283, 230] width 469 height 200
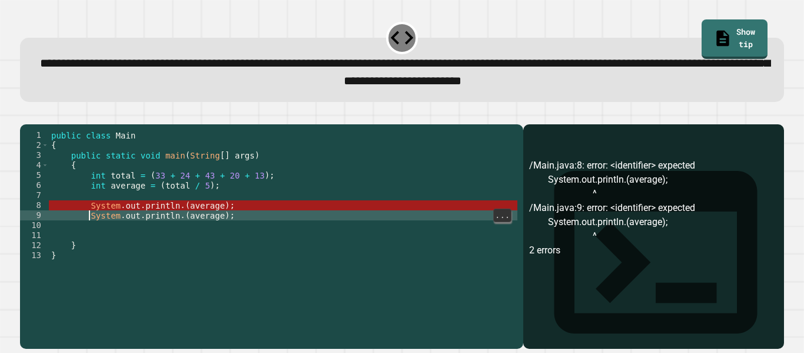
click at [185, 224] on div "public class Main { public static void main ( String [ ] args ) { int total = (…" at bounding box center [283, 230] width 469 height 200
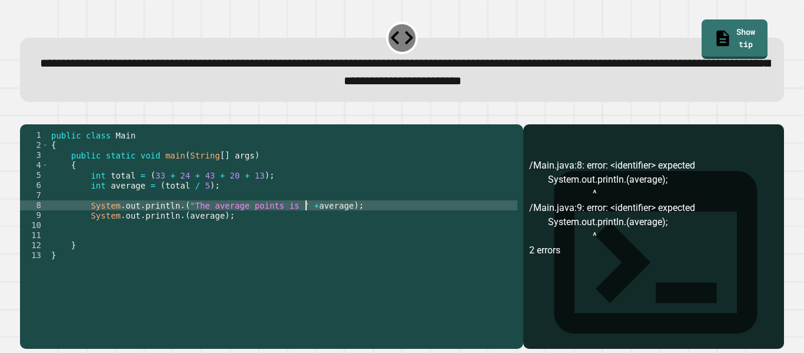
scroll to position [0, 33]
click at [26, 115] on button "button" at bounding box center [26, 115] width 0 height 0
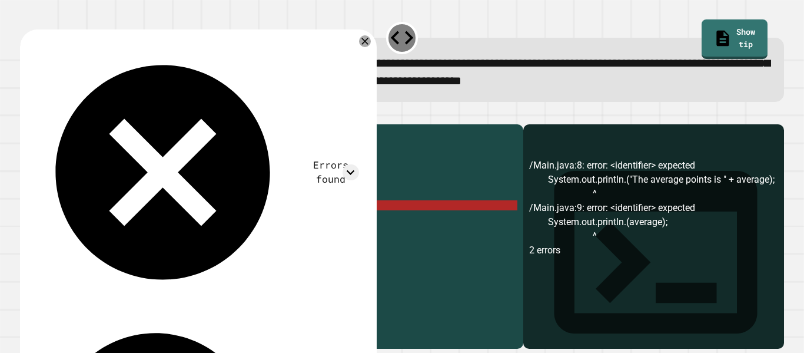
scroll to position [0, 4]
drag, startPoint x: 262, startPoint y: 238, endPoint x: 89, endPoint y: 231, distance: 173.2
click at [89, 231] on div "public class Main { public static void main ( String [ ] args ) { int total = (…" at bounding box center [283, 230] width 469 height 200
type textarea "**********"
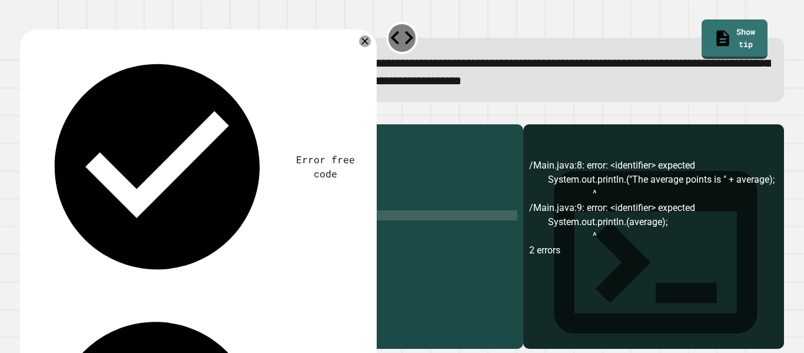
click at [37, 124] on icon "button" at bounding box center [34, 122] width 6 height 8
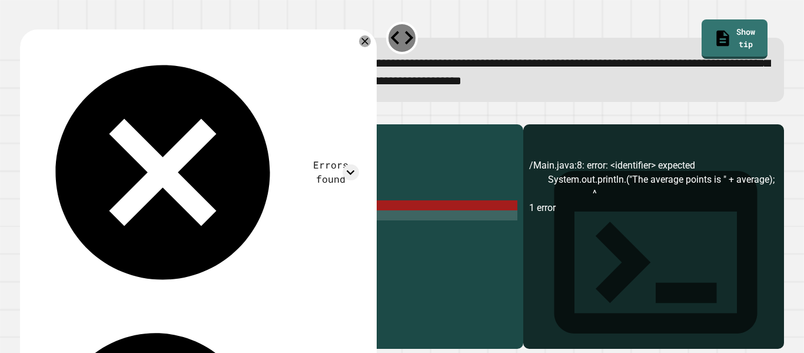
click at [330, 226] on div "public class Main { public static void main ( String [ ] args ) { int total = (…" at bounding box center [283, 230] width 469 height 200
click at [171, 217] on div "public class Main { public static void main ( String [ ] args ) { int total = (…" at bounding box center [283, 230] width 469 height 200
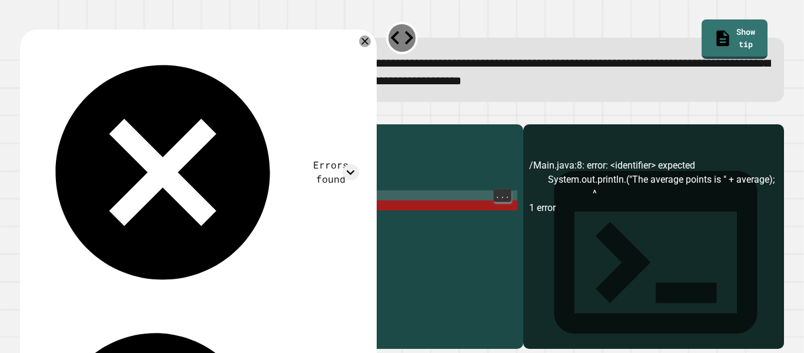
click at [173, 223] on div "public class Main { public static void main ( String [ ] args ) { int total = (…" at bounding box center [283, 230] width 469 height 200
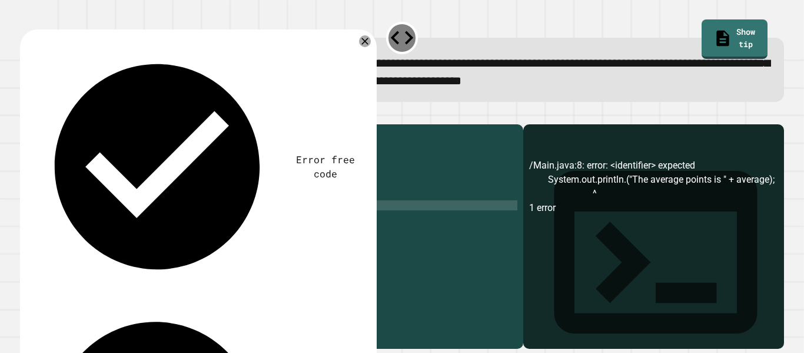
type textarea "**********"
click at [46, 124] on div at bounding box center [402, 117] width 764 height 14
click at [48, 124] on div at bounding box center [402, 117] width 764 height 14
click at [37, 124] on icon "button" at bounding box center [34, 122] width 6 height 8
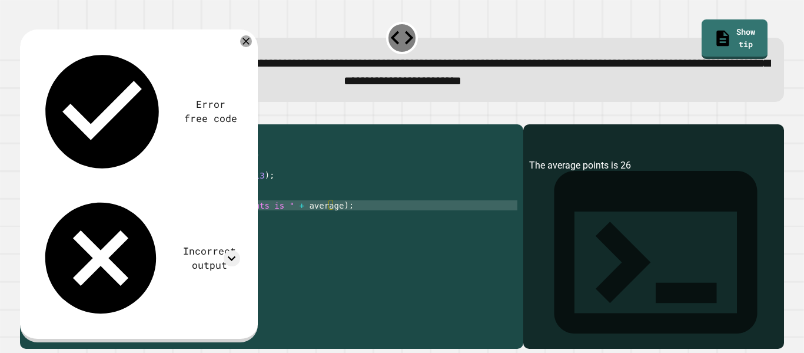
click at [320, 229] on div "public class Main { public static void main ( String [ ] args ) { int total = (…" at bounding box center [283, 230] width 469 height 200
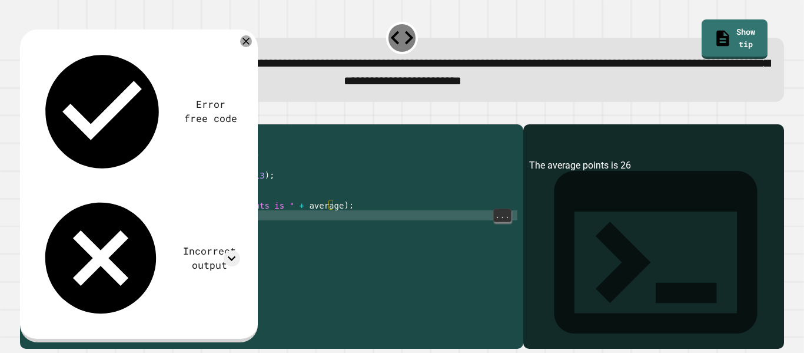
scroll to position [0, 4]
click at [338, 227] on div "public class Main { public static void main ( String [ ] args ) { int total = (…" at bounding box center [283, 230] width 469 height 200
click at [164, 220] on div "public class Main { public static void main ( String [ ] args ) { int total = (…" at bounding box center [283, 230] width 469 height 200
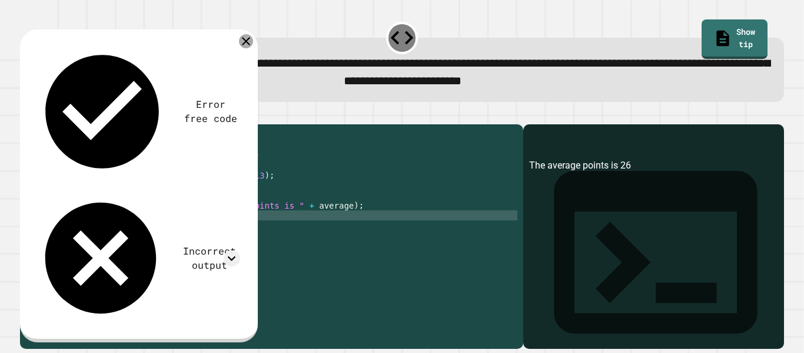
click at [247, 42] on icon at bounding box center [246, 41] width 14 height 14
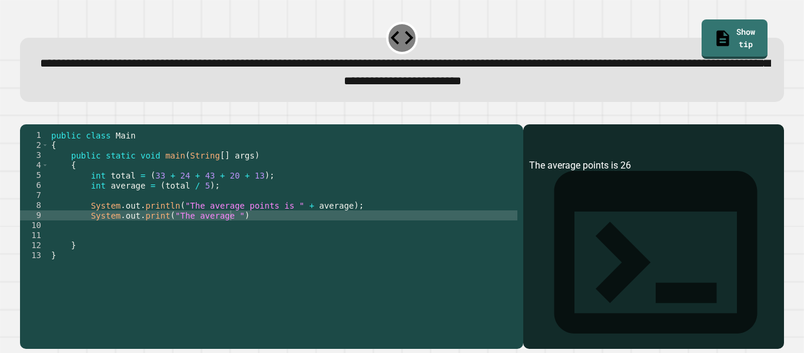
click at [227, 237] on div "public class Main { public static void main ( String [ ] args ) { int total = (…" at bounding box center [283, 230] width 469 height 200
click at [26, 115] on icon "button" at bounding box center [26, 115] width 0 height 0
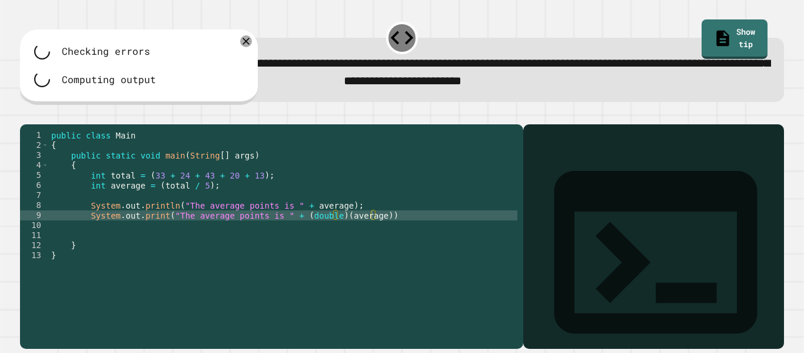
click at [456, 156] on div "public class Main { public static void main ( String [ ] args ) { int total = (…" at bounding box center [283, 230] width 469 height 200
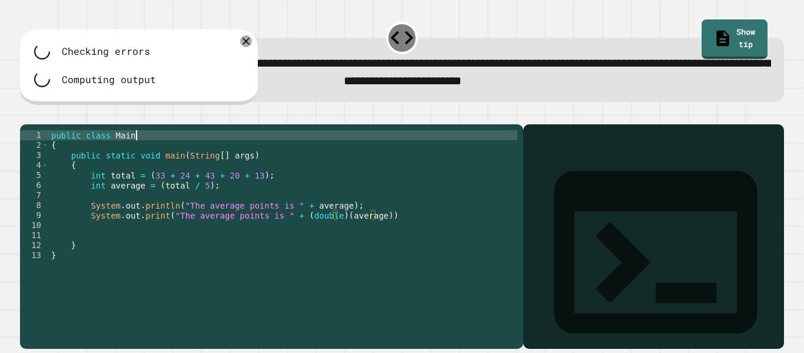
scroll to position [0, 10]
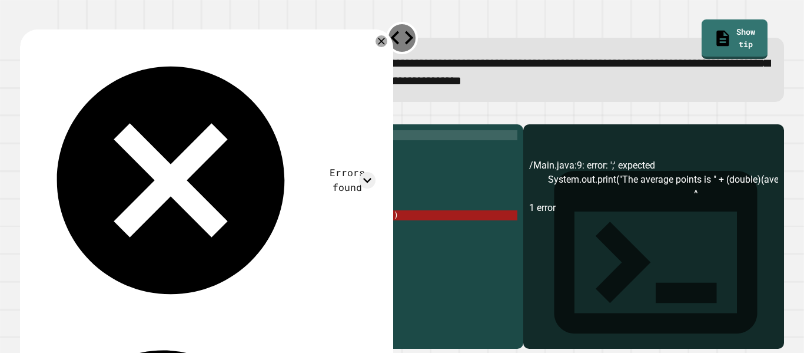
click at [393, 234] on div "public class Main { public static void main ( String [ ] args ) { int total = (…" at bounding box center [283, 230] width 469 height 200
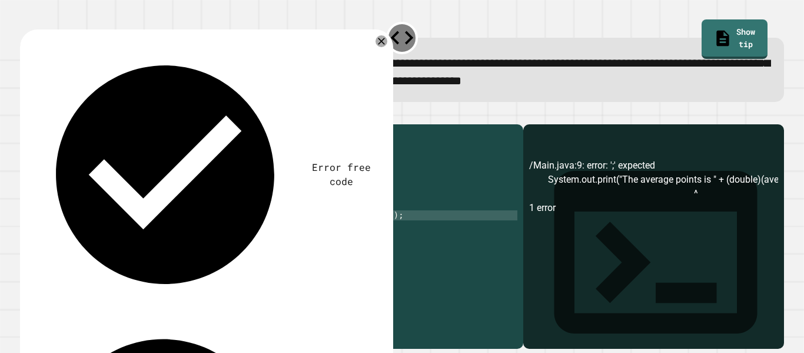
type textarea "**********"
click at [26, 115] on button "button" at bounding box center [26, 115] width 0 height 0
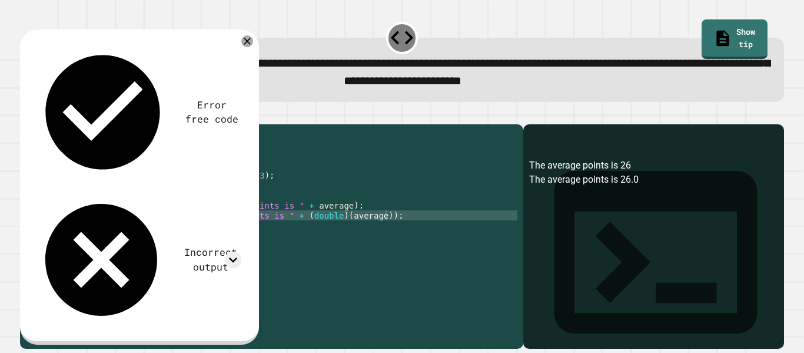
click at [391, 246] on div "public class Main { public static void main ( String [ ] args ) { int total = (…" at bounding box center [283, 230] width 469 height 200
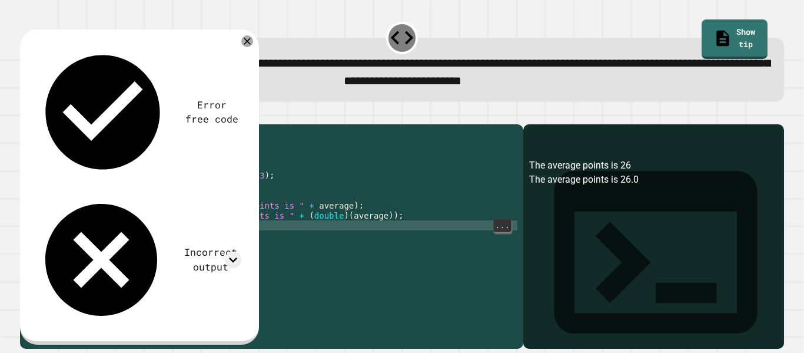
click at [392, 243] on div "public class Main { public static void main ( String [ ] args ) { int total = (…" at bounding box center [283, 230] width 469 height 200
click at [379, 241] on div "public class Main { public static void main ( String [ ] args ) { int total = (…" at bounding box center [283, 230] width 469 height 200
click at [393, 235] on div "public class Main { public static void main ( String [ ] args ) { int total = (…" at bounding box center [283, 230] width 469 height 200
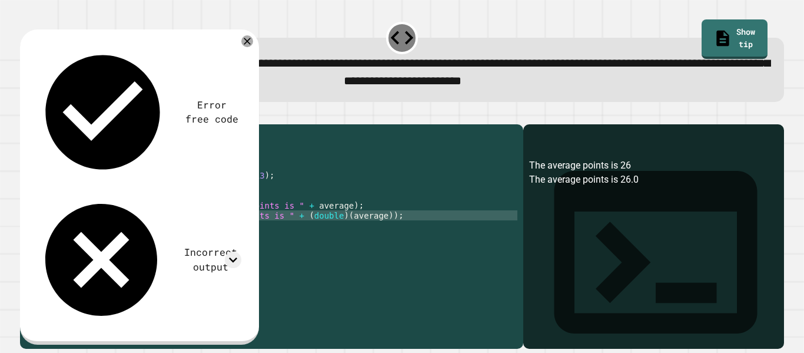
click at [162, 237] on div "public class Main { public static void main ( String [ ] args ) { int total = (…" at bounding box center [283, 230] width 469 height 200
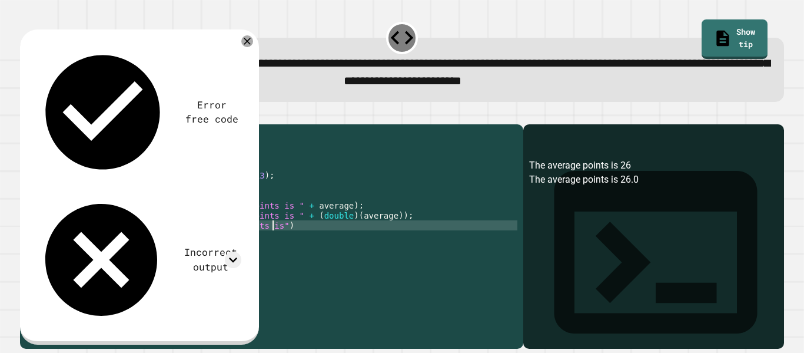
scroll to position [0, 29]
click at [241, 251] on icon at bounding box center [233, 259] width 16 height 16
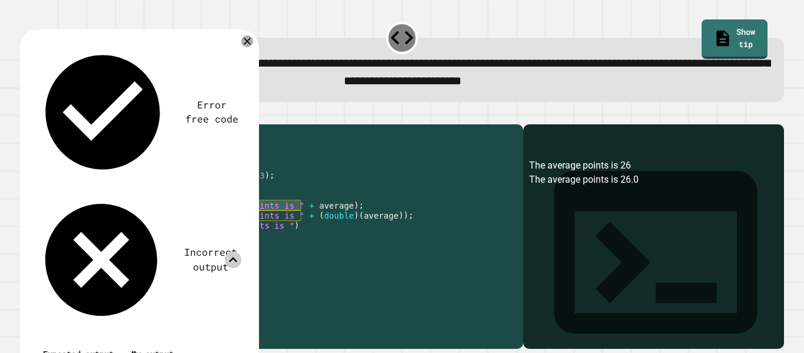
drag, startPoint x: 303, startPoint y: 221, endPoint x: 183, endPoint y: 221, distance: 119.5
click at [183, 221] on div "public class Main { public static void main ( String [ ] args ) { int total = (…" at bounding box center [283, 230] width 469 height 200
drag, startPoint x: 304, startPoint y: 233, endPoint x: 179, endPoint y: 237, distance: 125.4
click at [179, 237] on div "public class Main { public static void main ( String [ ] args ) { int total = (…" at bounding box center [283, 230] width 469 height 200
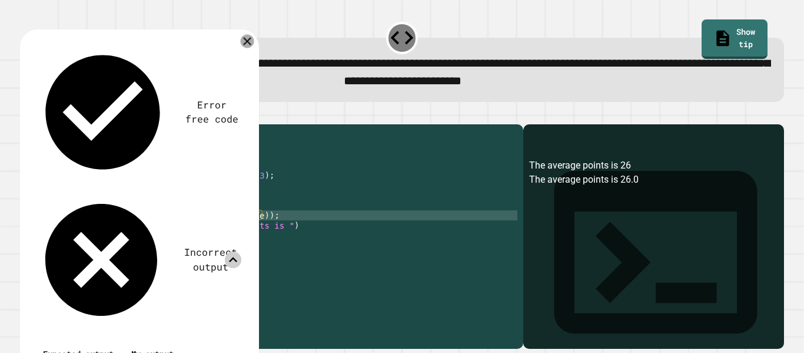
click at [248, 41] on icon at bounding box center [247, 42] width 8 height 8
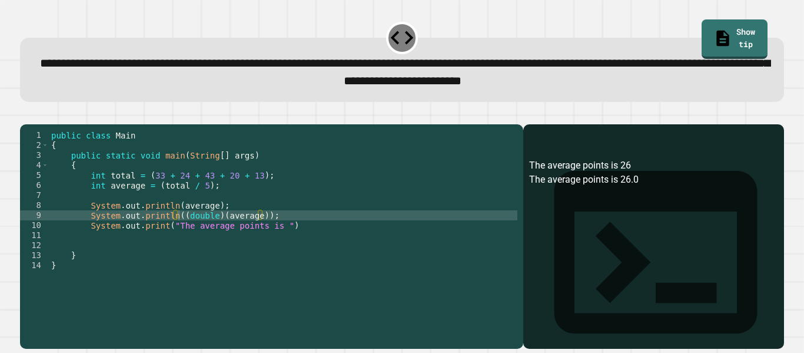
click at [26, 115] on icon "button" at bounding box center [26, 115] width 0 height 0
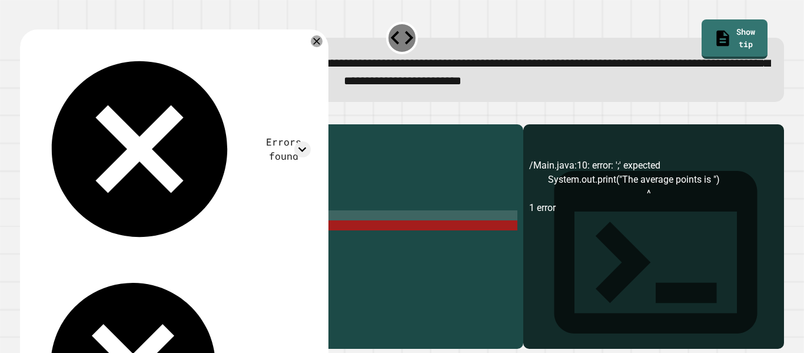
click at [278, 244] on div "public class Main { public static void main ( String [ ] args ) { int total = (…" at bounding box center [283, 230] width 469 height 200
drag, startPoint x: 283, startPoint y: 245, endPoint x: 170, endPoint y: 243, distance: 113.6
click at [170, 243] on div "public class Main { public static void main ( String [ ] args ) { int total = (…" at bounding box center [283, 230] width 469 height 200
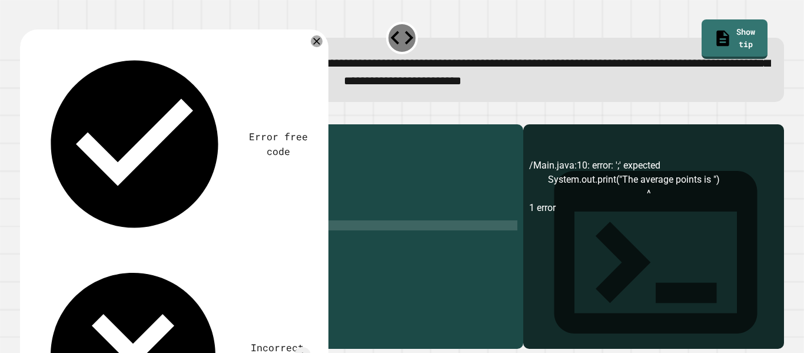
click at [193, 242] on div "public class Main { public static void main ( String [ ] args ) { int total = (…" at bounding box center [283, 230] width 469 height 200
click at [321, 44] on icon at bounding box center [317, 41] width 8 height 8
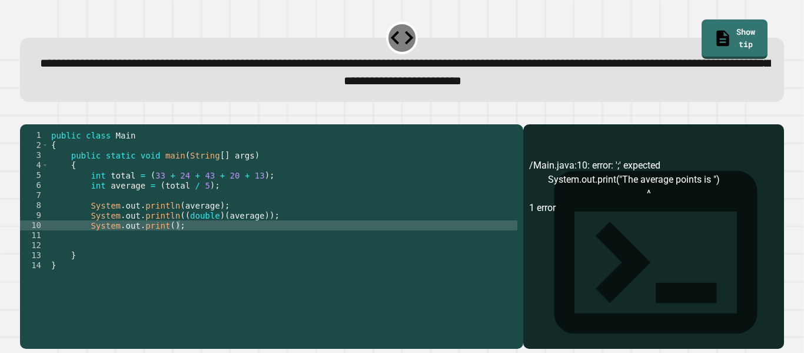
click at [37, 124] on icon "button" at bounding box center [34, 122] width 6 height 8
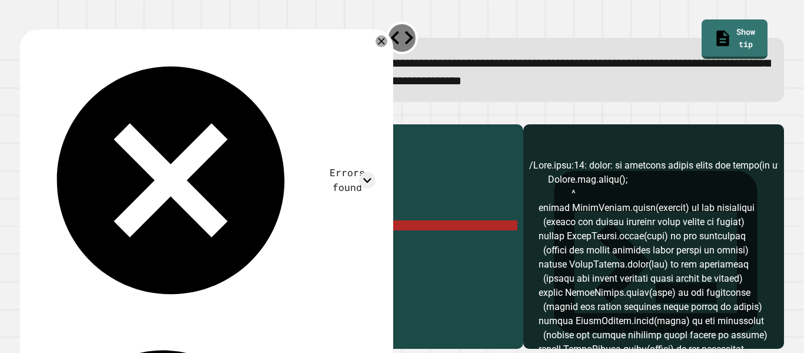
click at [390, 25] on div "**********" at bounding box center [402, 61] width 772 height 90
click at [383, 39] on icon at bounding box center [381, 41] width 14 height 14
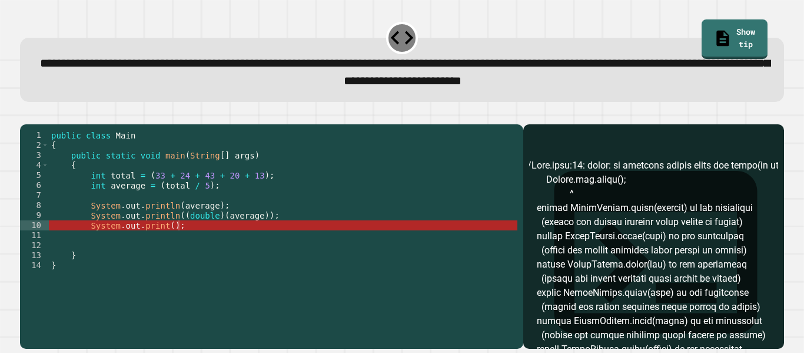
scroll to position [0, 4]
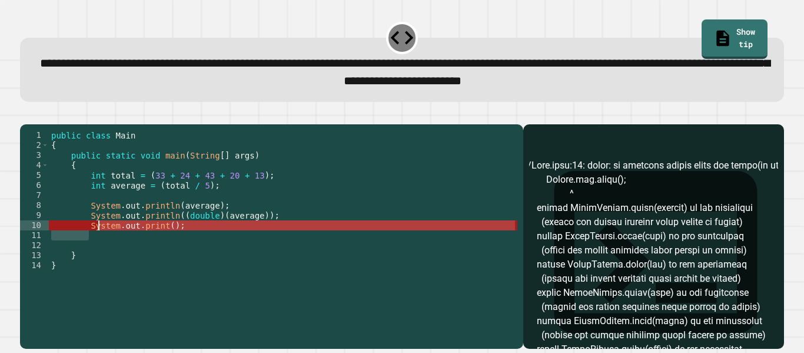
drag, startPoint x: 253, startPoint y: 250, endPoint x: 98, endPoint y: 242, distance: 155.6
click at [98, 242] on div "public class Main { public static void main ( String [ ] args ) { int total = (…" at bounding box center [283, 230] width 469 height 200
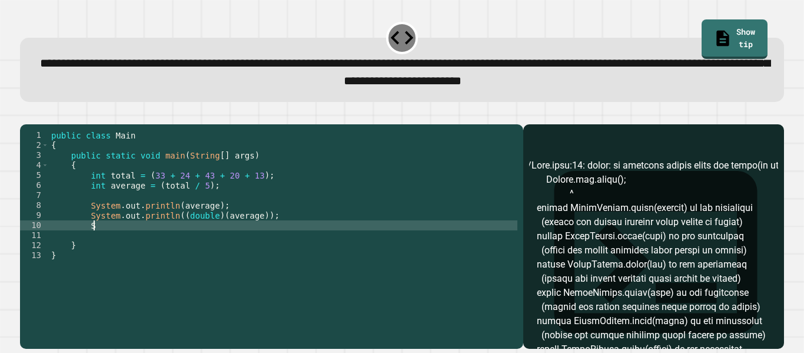
type textarea "*"
click at [37, 124] on icon "button" at bounding box center [34, 122] width 6 height 8
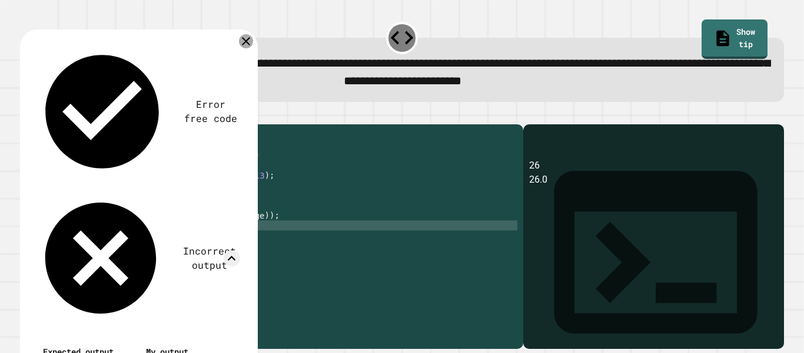
click at [245, 45] on icon at bounding box center [246, 41] width 14 height 14
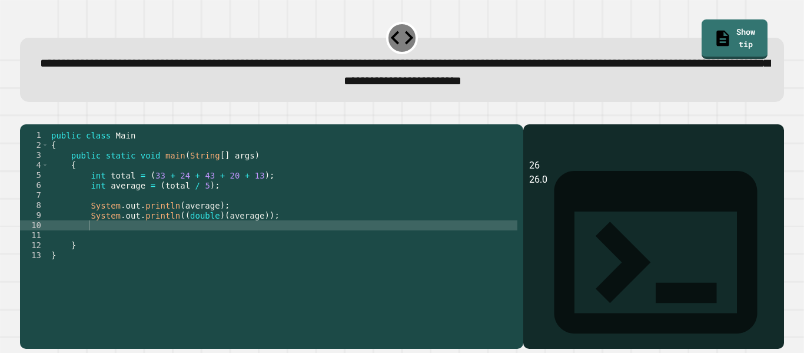
click at [194, 231] on div "public class Main { public static void main ( String [ ] args ) { int total = (…" at bounding box center [283, 230] width 469 height 200
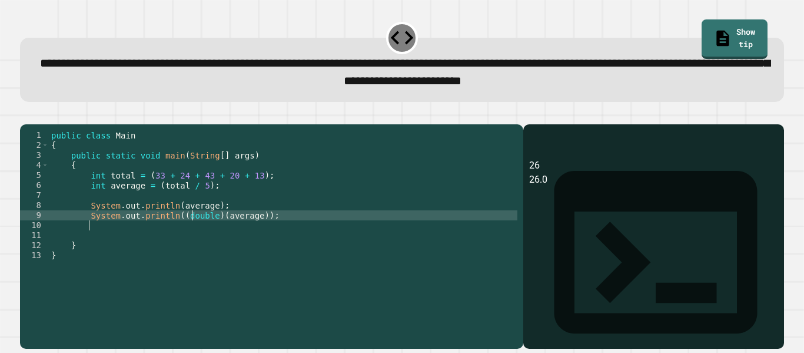
click at [295, 206] on div "public class Main { public static void main ( String [ ] args ) { int total = (…" at bounding box center [283, 230] width 469 height 200
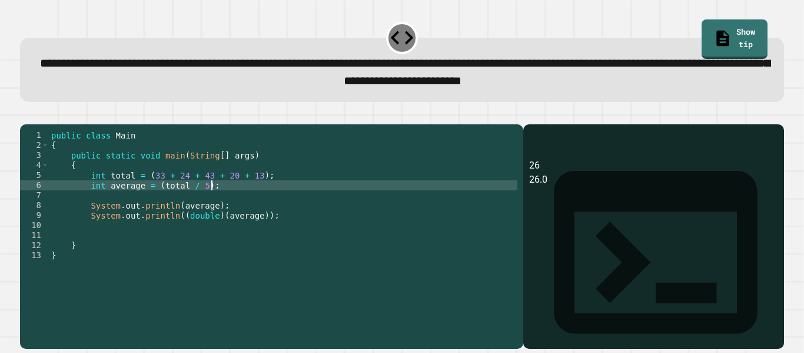
type textarea "**********"
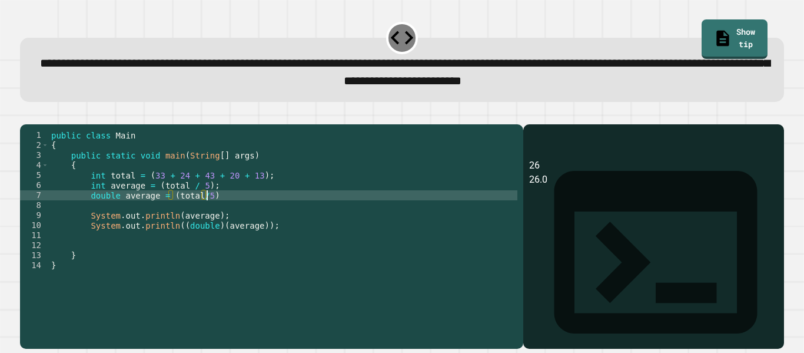
scroll to position [0, 19]
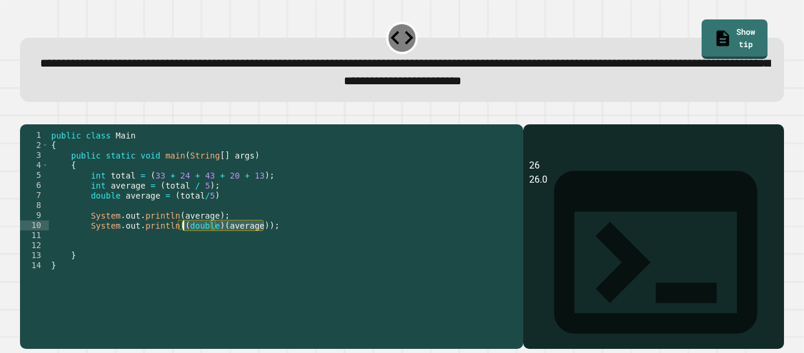
drag, startPoint x: 262, startPoint y: 244, endPoint x: 182, endPoint y: 243, distance: 80.1
click at [182, 243] on div "public class Main { public static void main ( String [ ] args ) { int total = (…" at bounding box center [283, 230] width 469 height 200
click at [225, 240] on div "public class Main { public static void main ( String [ ] args ) { int total = (…" at bounding box center [283, 220] width 469 height 180
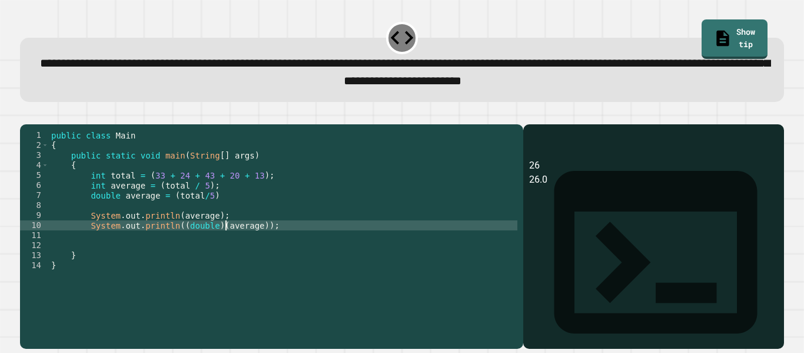
click at [135, 215] on div "public class Main { public static void main ( String [ ] args ) { int total = (…" at bounding box center [283, 230] width 469 height 200
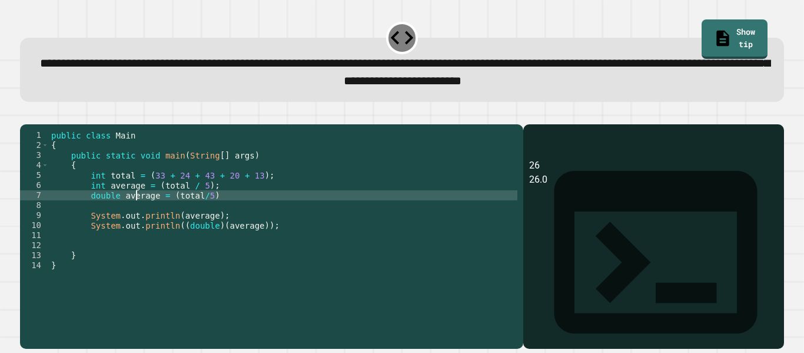
click at [135, 215] on div "public class Main { public static void main ( String [ ] args ) { int total = (…" at bounding box center [283, 230] width 469 height 200
click at [245, 244] on div "public class Main { public static void main ( String [ ] args ) { int total = (…" at bounding box center [283, 230] width 469 height 200
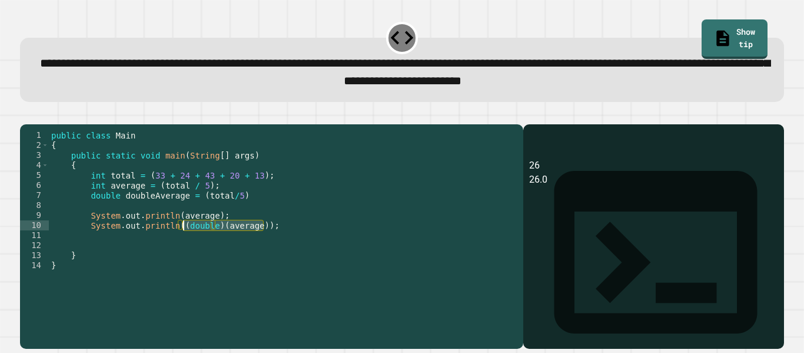
drag, startPoint x: 261, startPoint y: 243, endPoint x: 184, endPoint y: 245, distance: 77.1
click at [184, 245] on div "public class Main { public static void main ( String [ ] args ) { int total = (…" at bounding box center [283, 230] width 469 height 200
click at [211, 241] on div "public class Main { public static void main ( String [ ] args ) { int total = (…" at bounding box center [283, 220] width 469 height 180
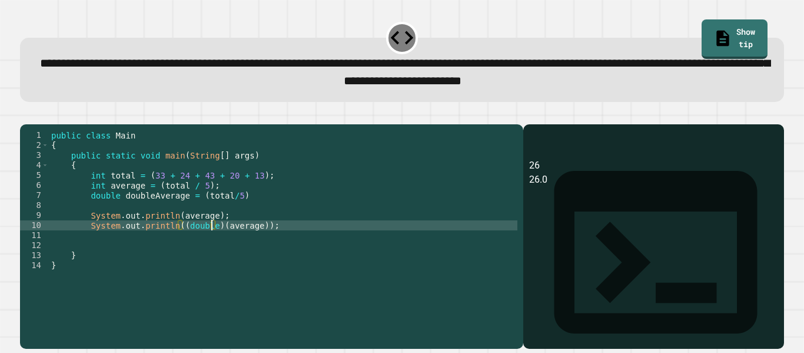
click at [176, 244] on div "public class Main { public static void main ( String [ ] args ) { int total = (…" at bounding box center [283, 230] width 469 height 200
click at [180, 245] on div "public class Main { public static void main ( String [ ] args ) { int total = (…" at bounding box center [283, 230] width 469 height 200
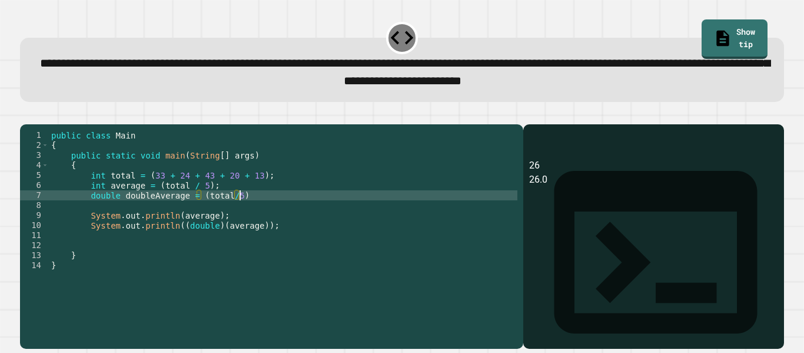
click at [245, 211] on div "public class Main { public static void main ( String [ ] args ) { int total = (…" at bounding box center [283, 230] width 469 height 200
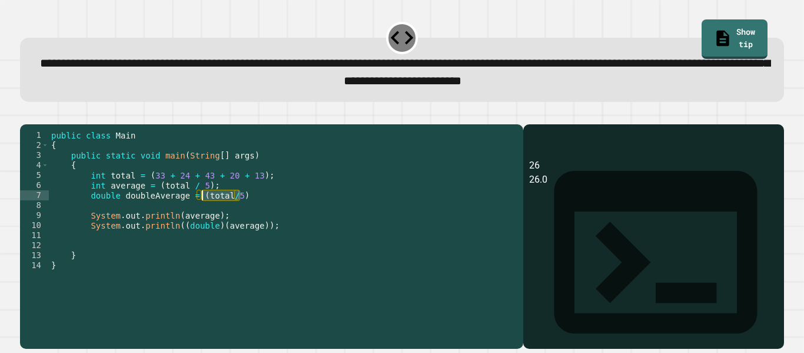
drag, startPoint x: 245, startPoint y: 212, endPoint x: 201, endPoint y: 212, distance: 44.7
click at [201, 212] on div "public class Main { public static void main ( String [ ] args ) { int total = (…" at bounding box center [283, 230] width 469 height 200
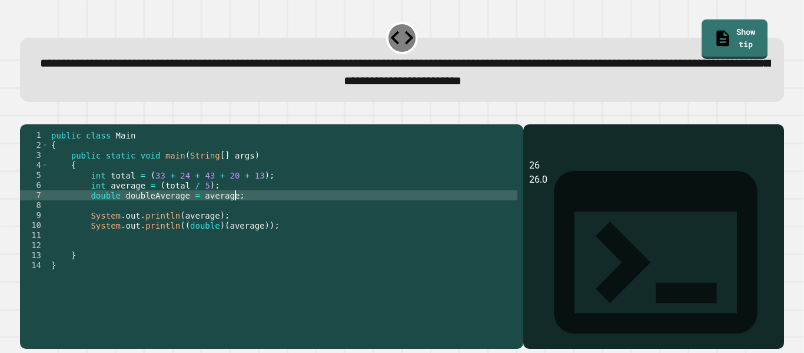
scroll to position [0, 22]
click at [262, 243] on div "public class Main { public static void main ( String [ ] args ) { int total = (…" at bounding box center [283, 230] width 469 height 200
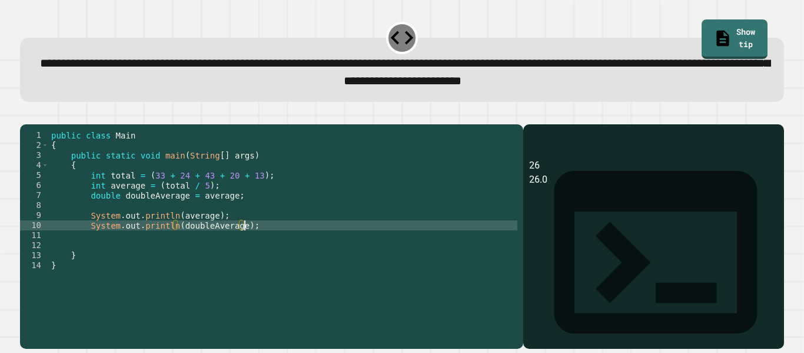
scroll to position [0, 24]
click at [22, 124] on div at bounding box center [402, 117] width 764 height 14
click at [26, 115] on icon "button" at bounding box center [26, 115] width 0 height 0
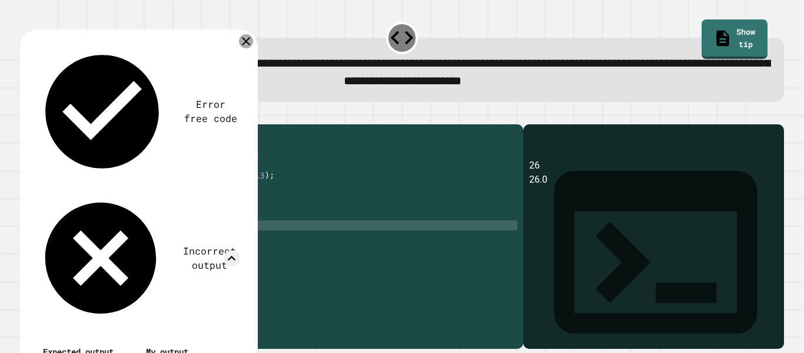
click at [246, 44] on icon at bounding box center [246, 41] width 14 height 14
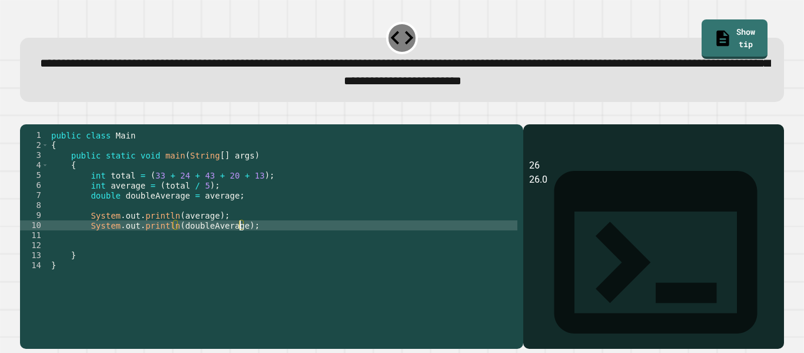
click at [238, 244] on div "public class Main { public static void main ( String [ ] args ) { int total = (…" at bounding box center [283, 230] width 469 height 200
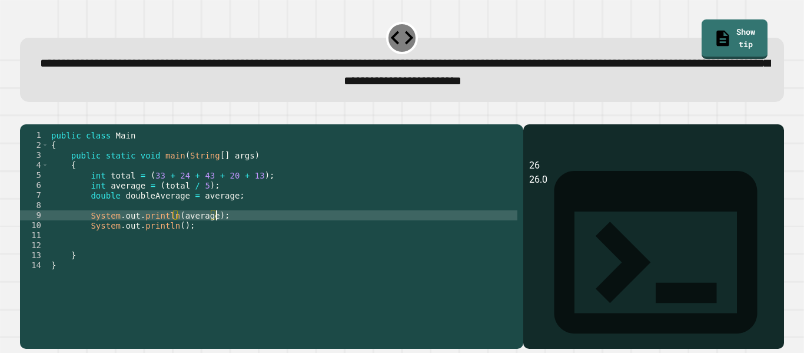
click at [180, 244] on div "public class Main { public static void main ( String [ ] args ) { int total = (…" at bounding box center [283, 230] width 469 height 200
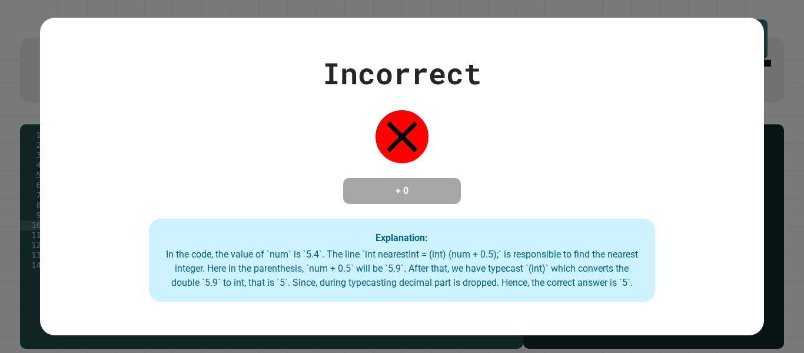
type textarea "**********"
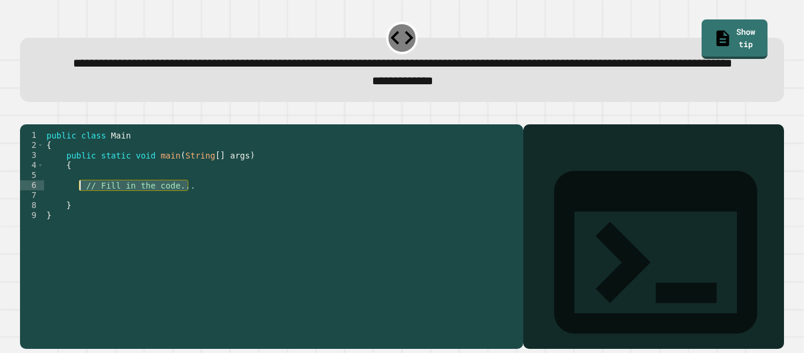
drag, startPoint x: 197, startPoint y: 225, endPoint x: 79, endPoint y: 220, distance: 117.2
click at [79, 220] on div "public class Main { public static void main ( String [ ] args ) { // Fill in th…" at bounding box center [280, 225] width 473 height 190
type textarea "**********"
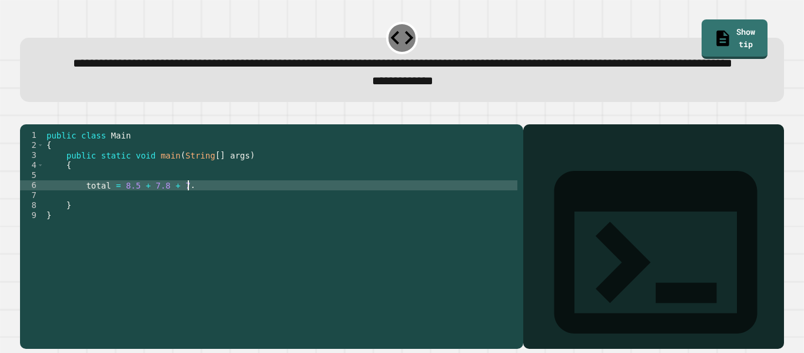
scroll to position [0, 18]
click at [89, 222] on div "public class Main { public static void main ( String [ ] args ) { total = 8.5 +…" at bounding box center [280, 225] width 473 height 190
click at [248, 220] on div "public class Main { public static void main ( String [ ] args ) { double total …" at bounding box center [280, 225] width 473 height 190
type textarea "**********"
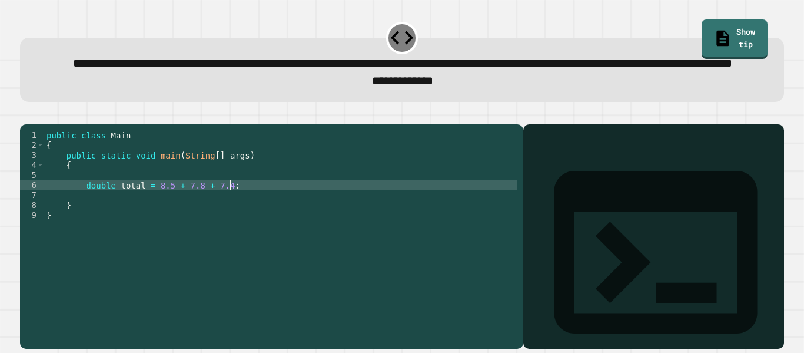
scroll to position [0, 4]
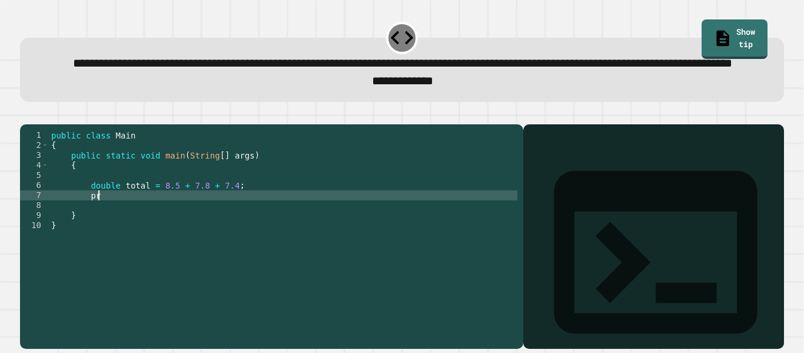
type textarea "*"
type textarea "**********"
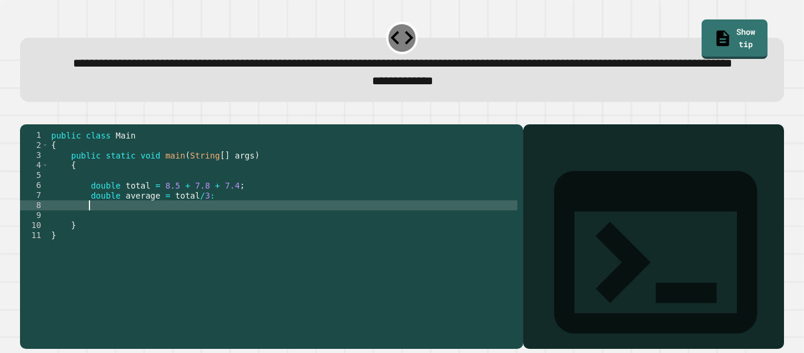
scroll to position [0, 4]
type textarea "*"
click at [206, 229] on div "public class Main { public static void main ( String [ ] args ) { double total …" at bounding box center [283, 225] width 469 height 190
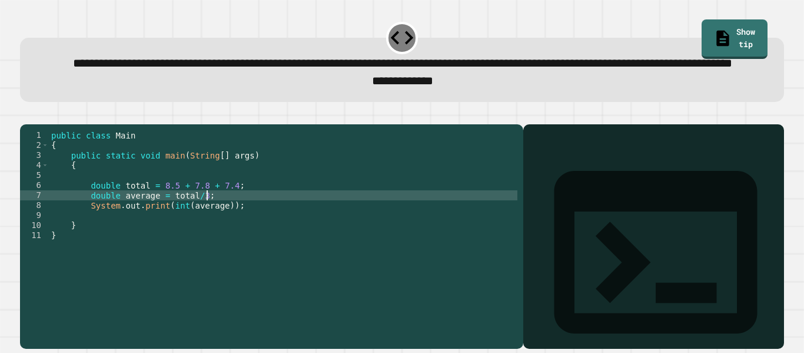
scroll to position [0, 19]
click at [37, 126] on icon "button" at bounding box center [34, 122] width 6 height 8
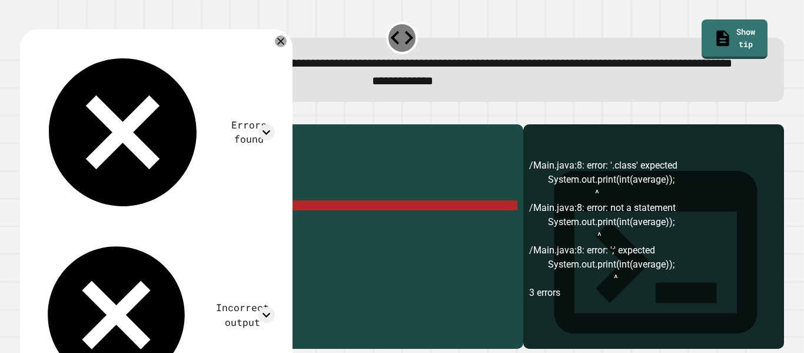
click at [162, 244] on div "public class Main { public static void main ( String [ ] args ) { double total …" at bounding box center [283, 225] width 469 height 190
type textarea "**********"
click at [167, 242] on div "public class Main { public static void main ( String [ ] args ) { double total …" at bounding box center [283, 225] width 469 height 190
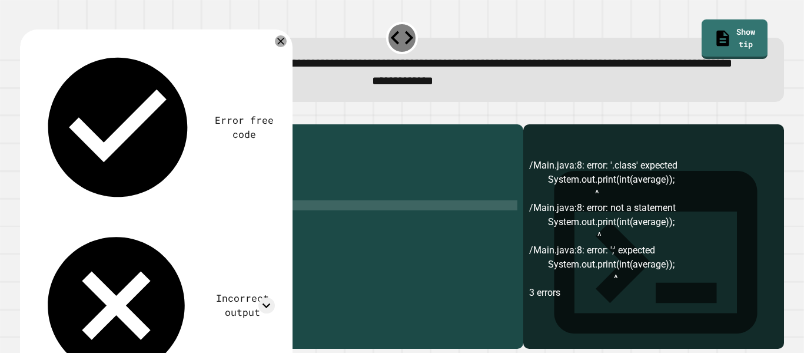
scroll to position [0, 18]
click at [26, 115] on button "button" at bounding box center [26, 115] width 0 height 0
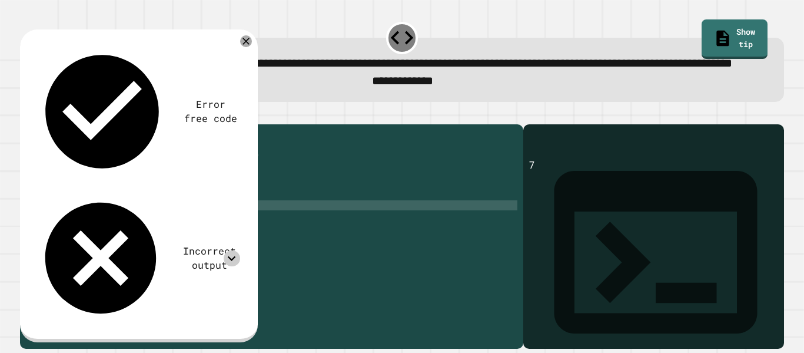
click at [232, 250] on icon at bounding box center [232, 258] width 16 height 16
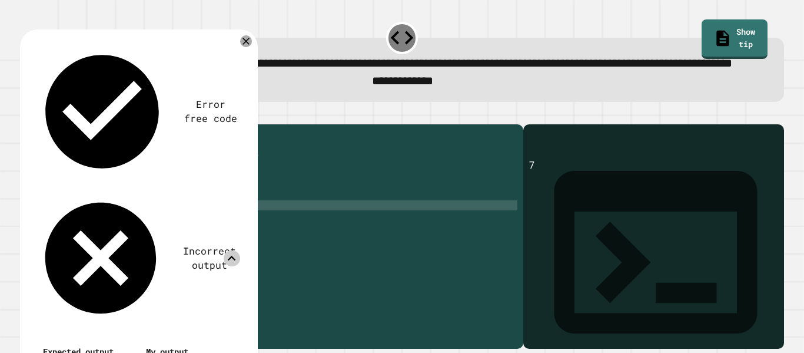
click at [246, 47] on icon at bounding box center [246, 41] width 12 height 12
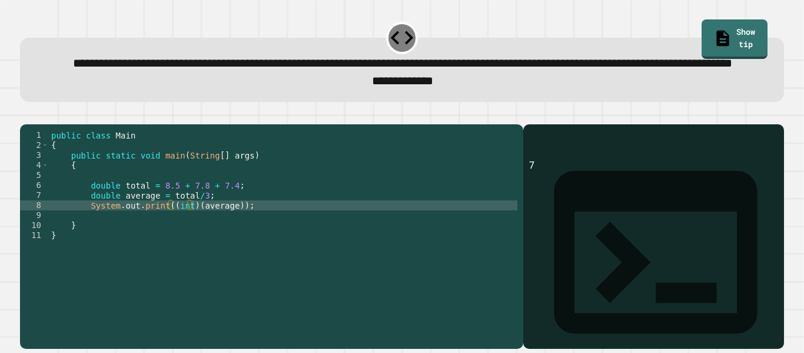
click at [79, 243] on div "public class Main { public static void main ( String [ ] args ) { double total …" at bounding box center [283, 225] width 469 height 190
click at [211, 235] on div "public class Main { public static void main ( String [ ] args ) { double total …" at bounding box center [283, 225] width 469 height 190
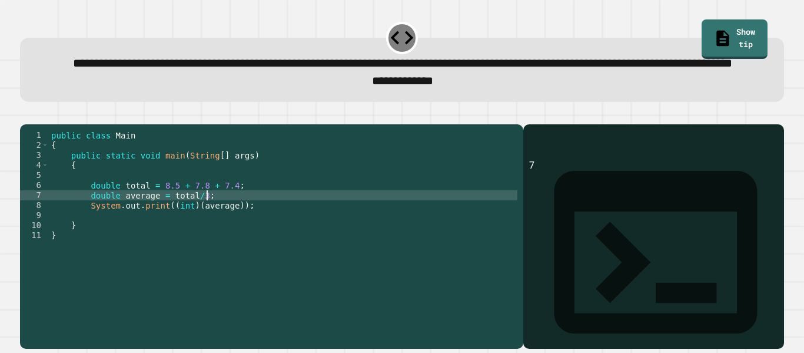
type textarea "**********"
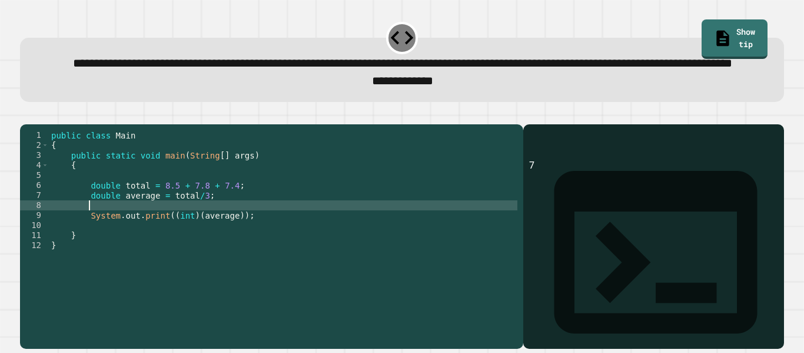
click at [191, 251] on div "public class Main { public static void main ( String [ ] args ) { double total …" at bounding box center [283, 225] width 469 height 190
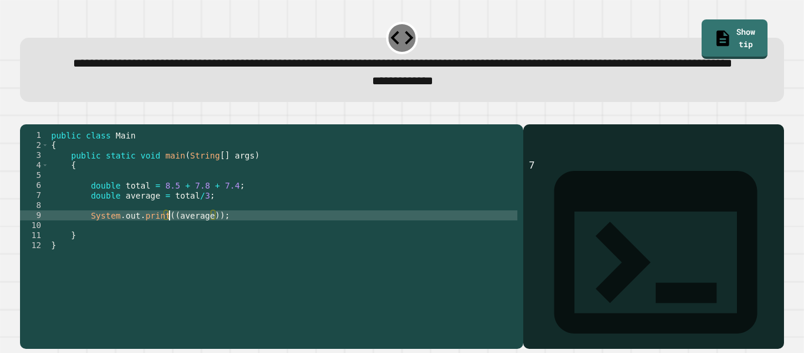
click at [37, 126] on icon "button" at bounding box center [34, 122] width 6 height 8
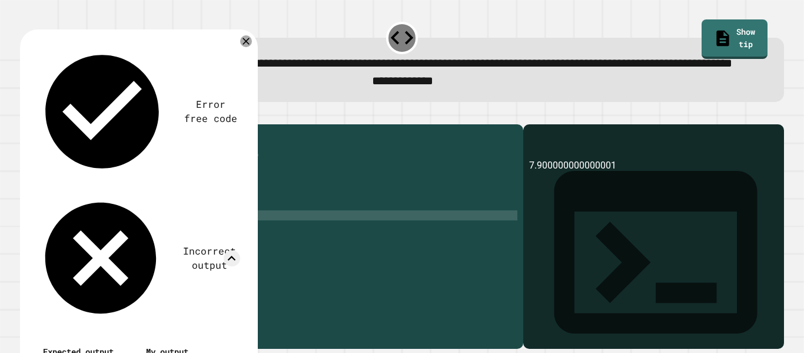
click at [168, 255] on div "public class Main { public static void main ( String [ ] args ) { double total …" at bounding box center [283, 225] width 469 height 190
click at [248, 48] on icon at bounding box center [246, 41] width 14 height 14
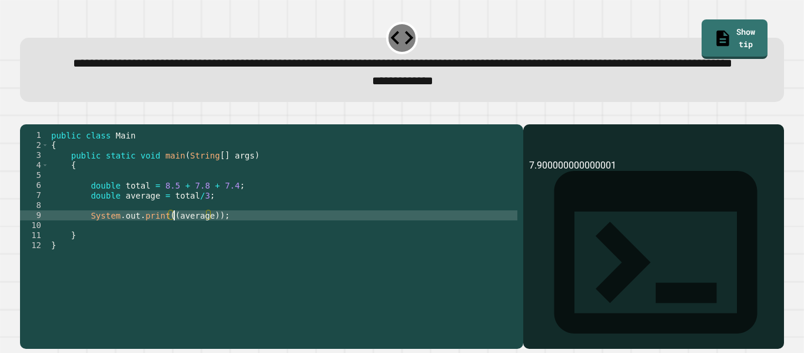
click at [172, 251] on div "public class Main { public static void main ( String [ ] args ) { double total …" at bounding box center [283, 225] width 469 height 190
click at [231, 255] on div "public class Main { public static void main ( String [ ] args ) { double total …" at bounding box center [283, 225] width 469 height 190
type textarea "**********"
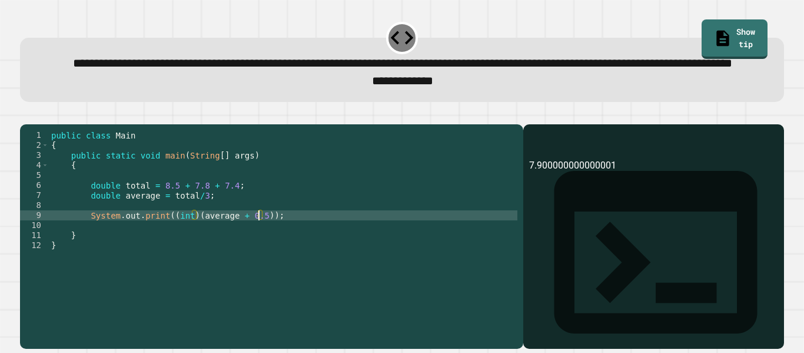
click at [37, 126] on icon "button" at bounding box center [34, 122] width 6 height 8
